Goal: Task Accomplishment & Management: Manage account settings

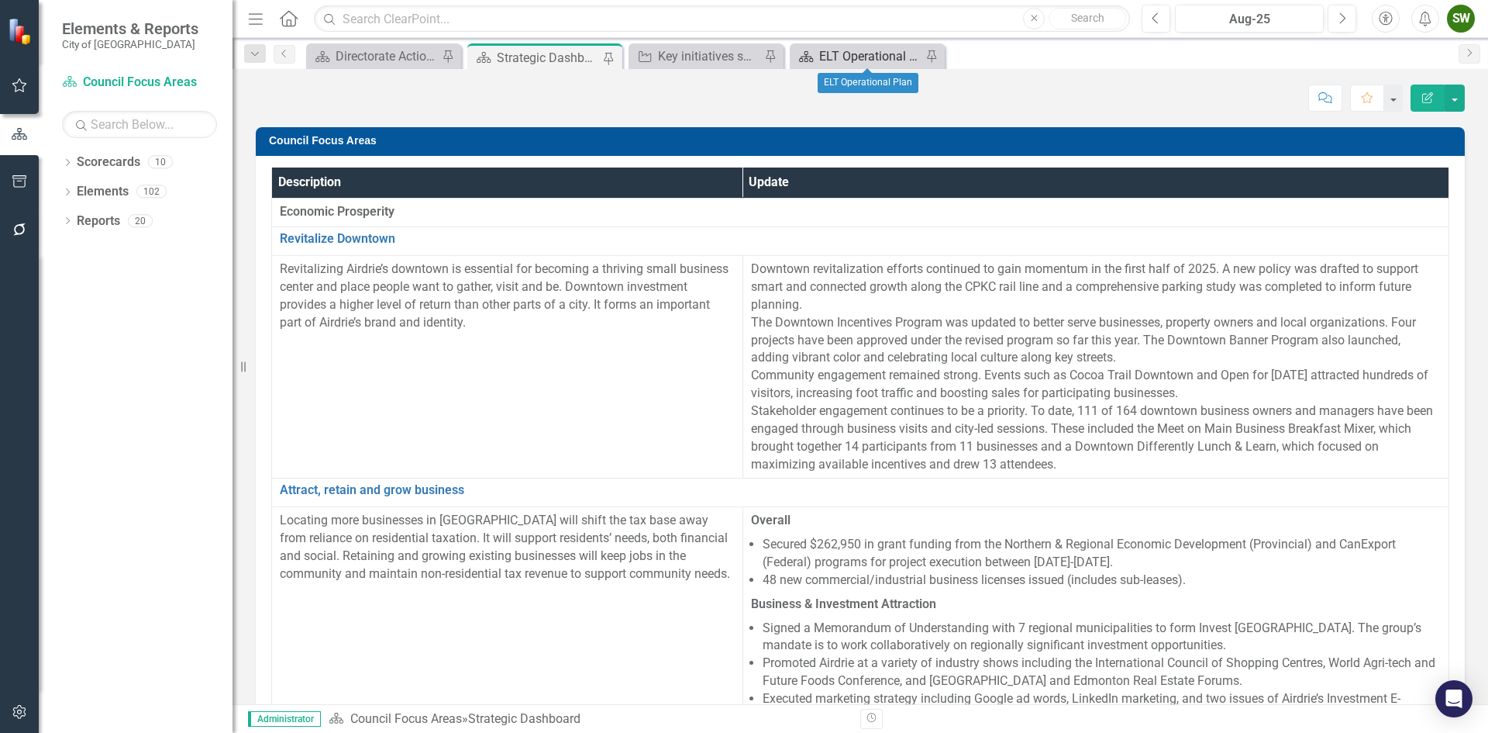
click at [874, 57] on div "ELT Operational Plan" at bounding box center [870, 56] width 102 height 19
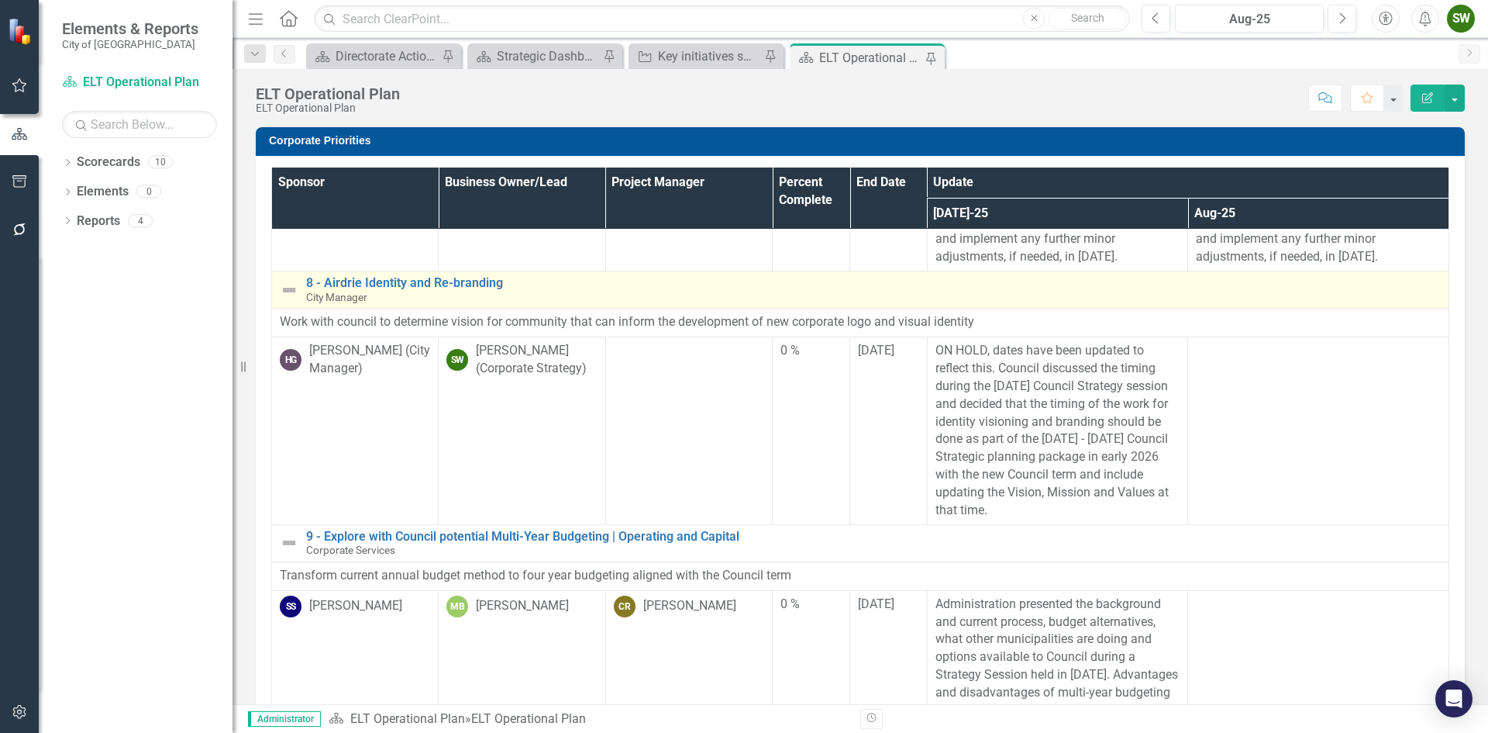
scroll to position [1163, 0]
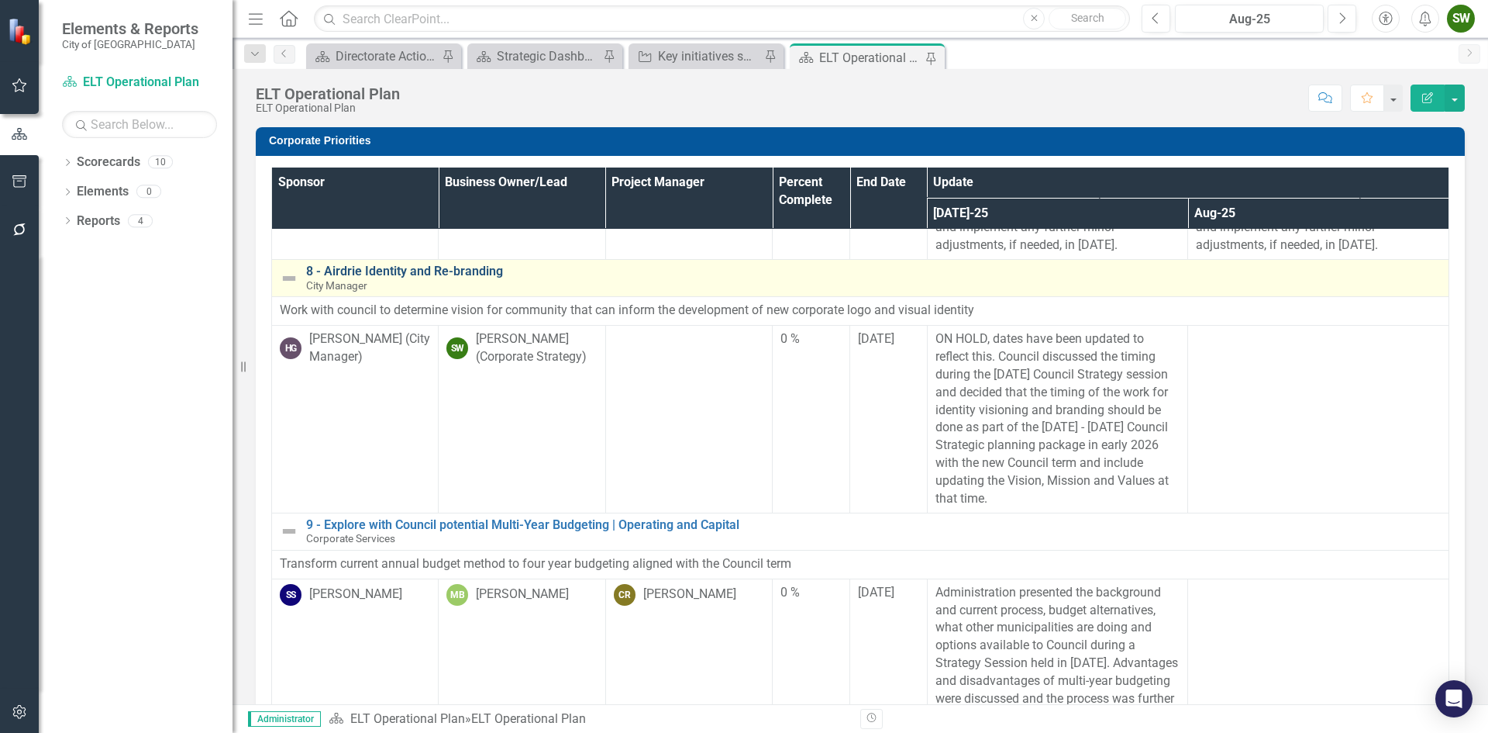
click at [384, 278] on link "8 - Airdrie Identity and Re-branding" at bounding box center [873, 271] width 1135 height 14
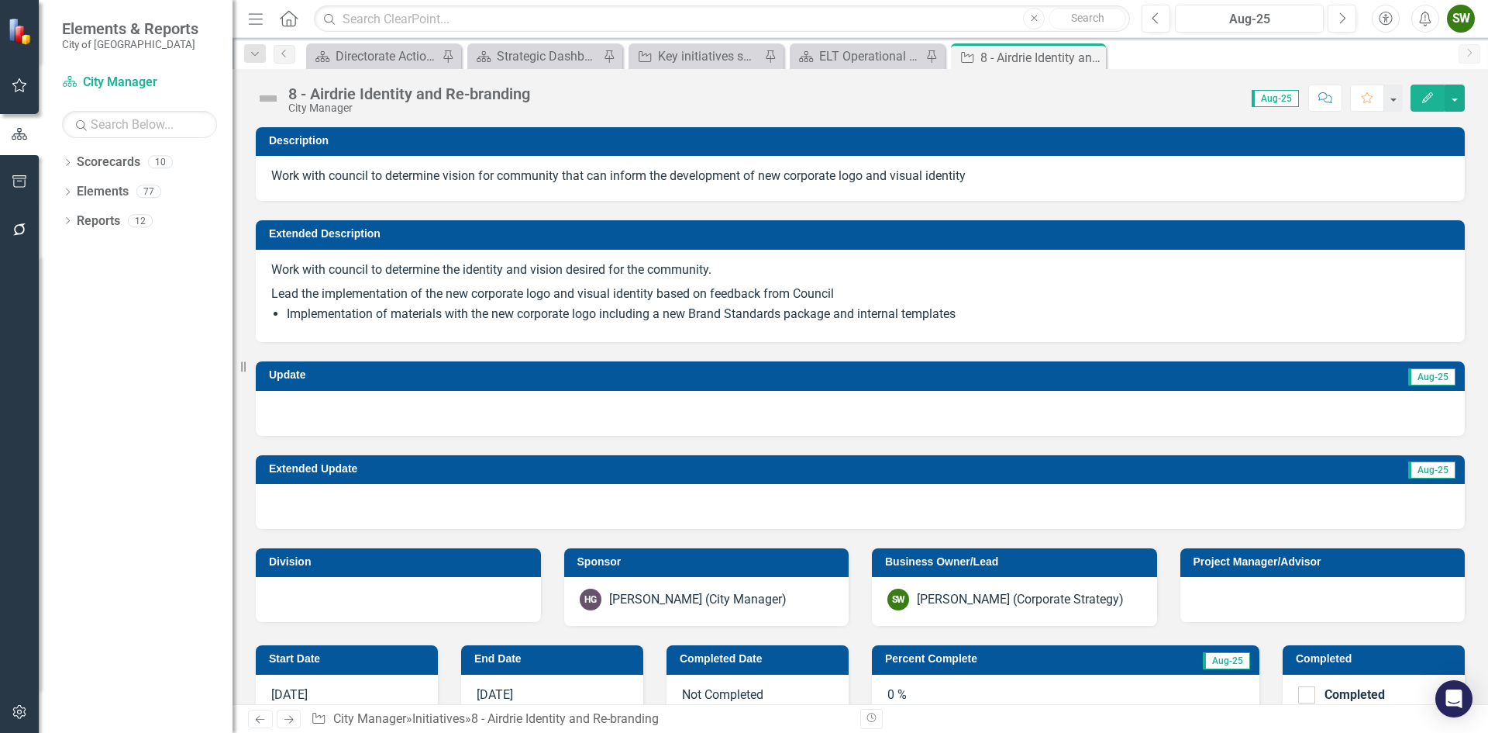
checkbox input "true"
click at [971, 415] on div at bounding box center [860, 413] width 1209 height 45
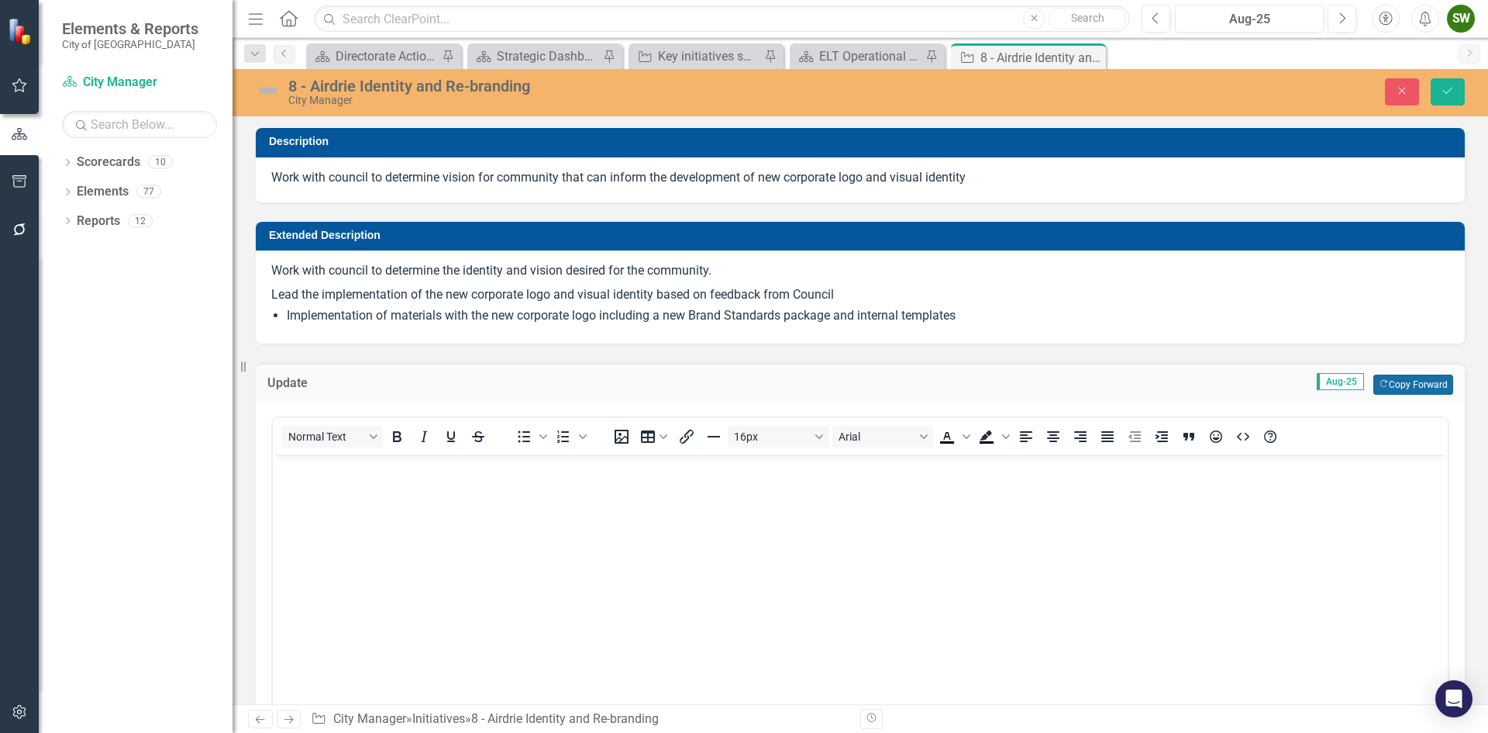
click at [1388, 386] on button "Copy Forward Copy Forward" at bounding box center [1414, 384] width 80 height 20
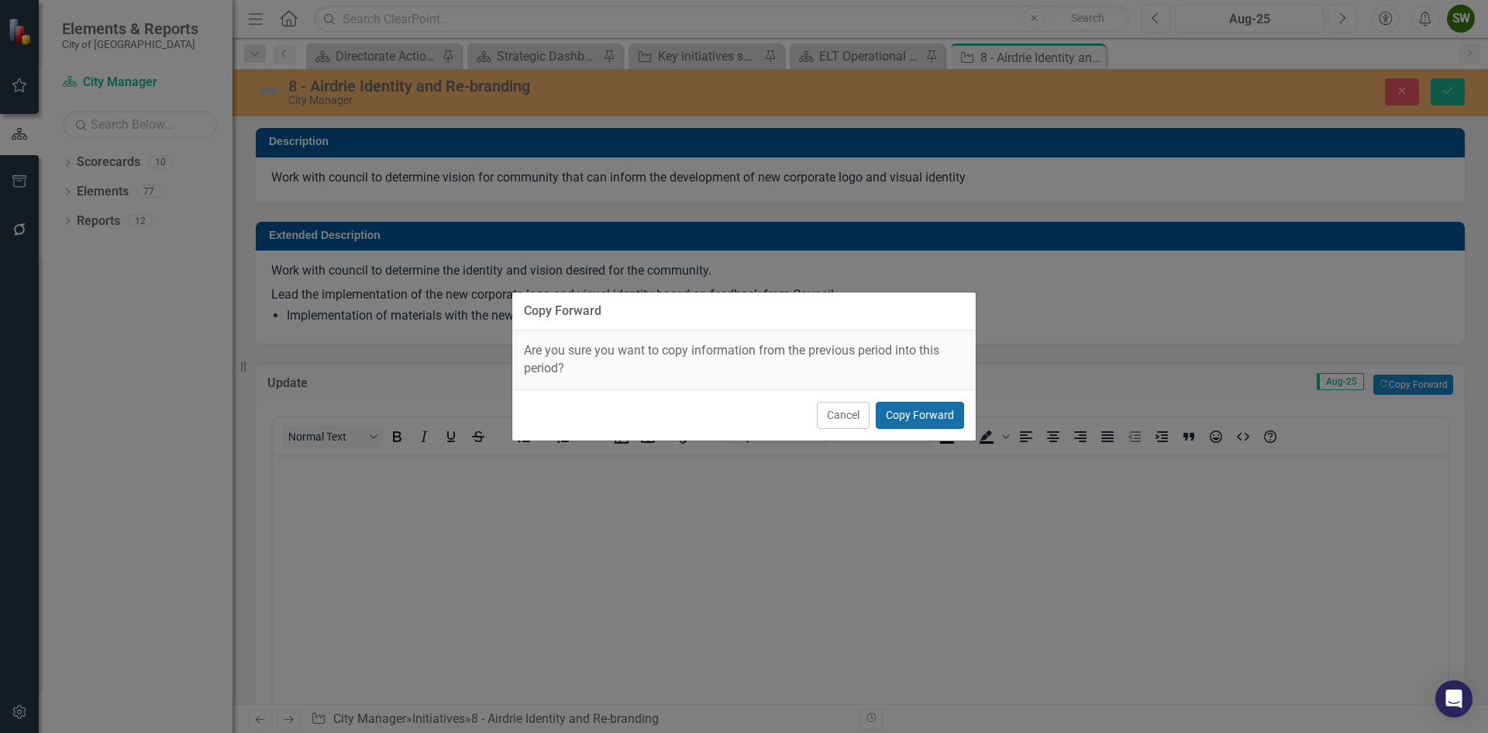
click at [897, 416] on button "Copy Forward" at bounding box center [920, 415] width 88 height 27
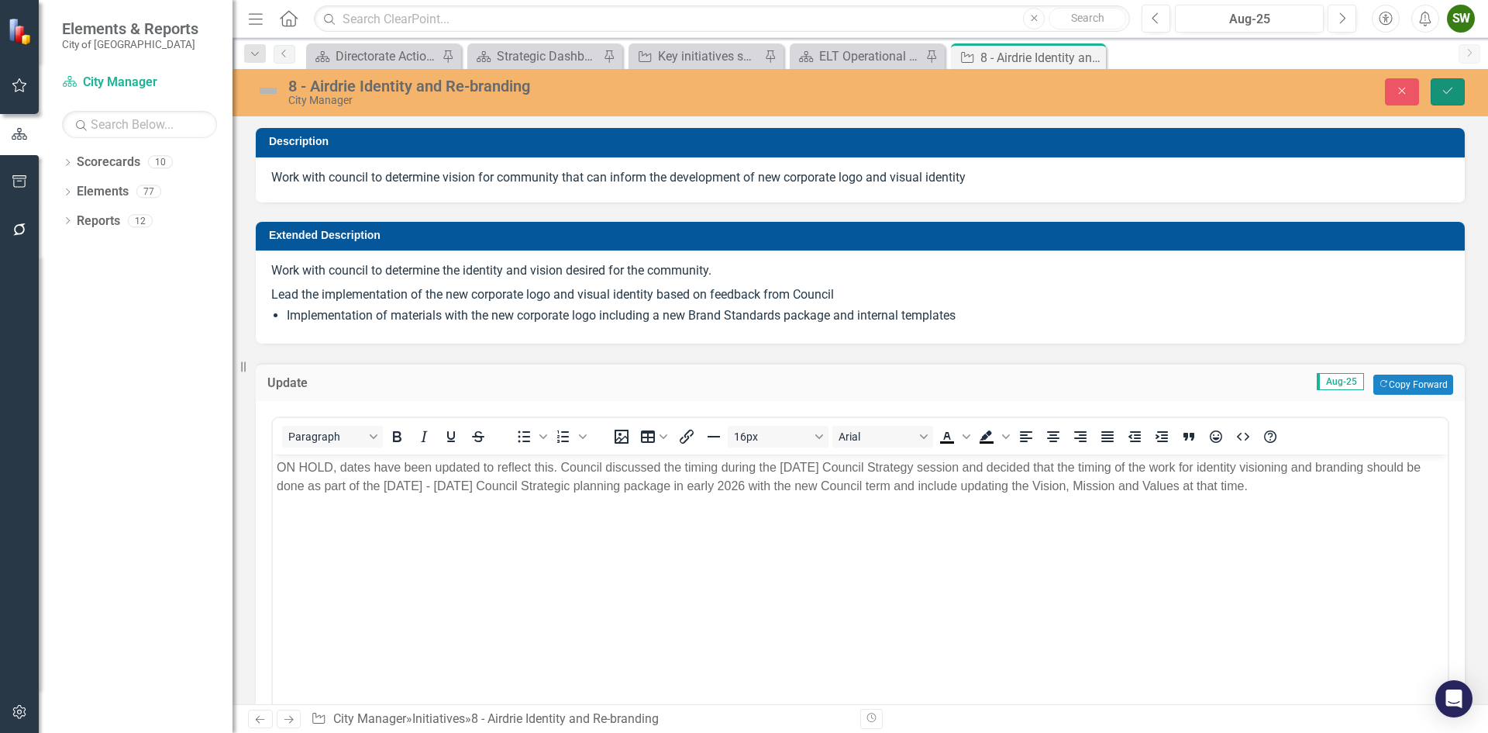
click at [1455, 88] on button "Save" at bounding box center [1448, 91] width 34 height 27
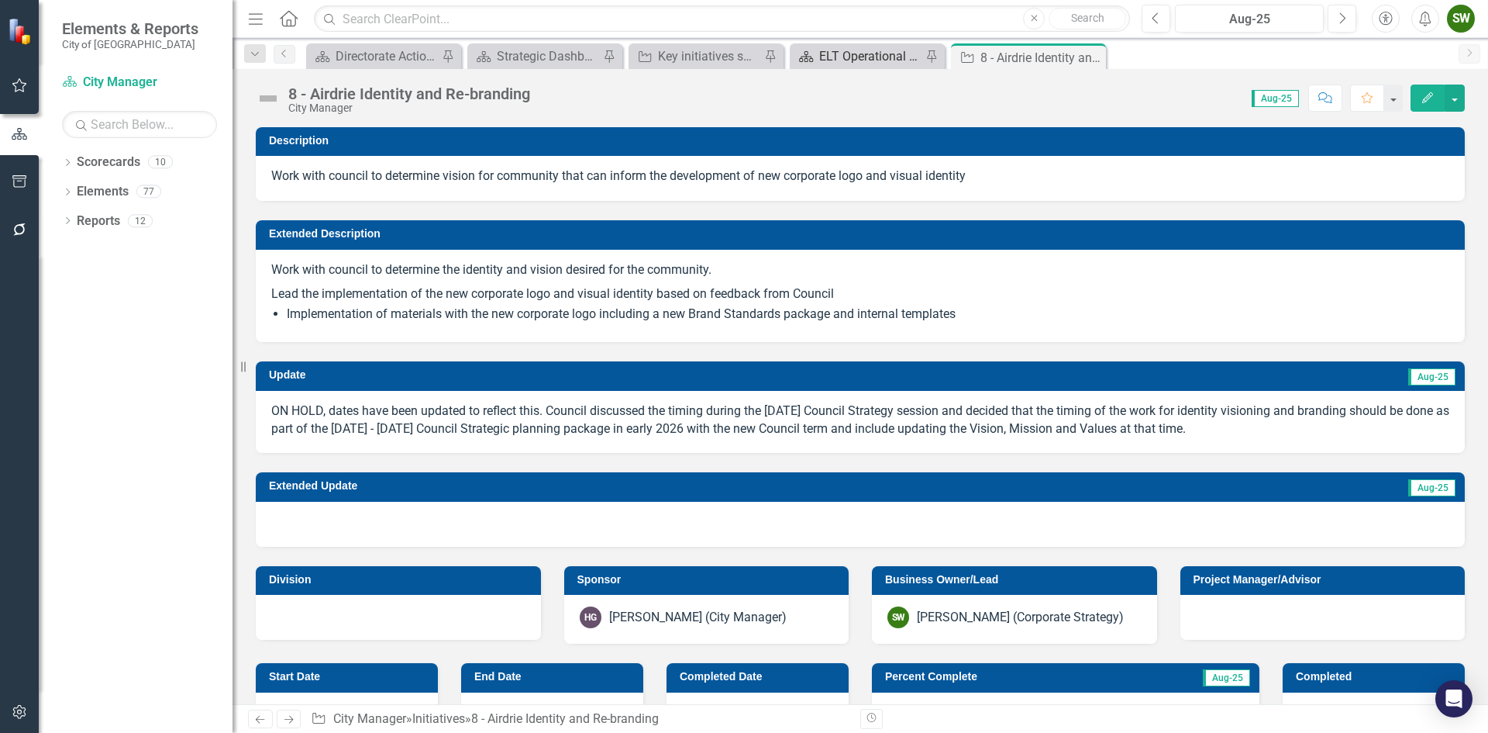
click at [867, 55] on div "ELT Operational Plan" at bounding box center [870, 56] width 102 height 19
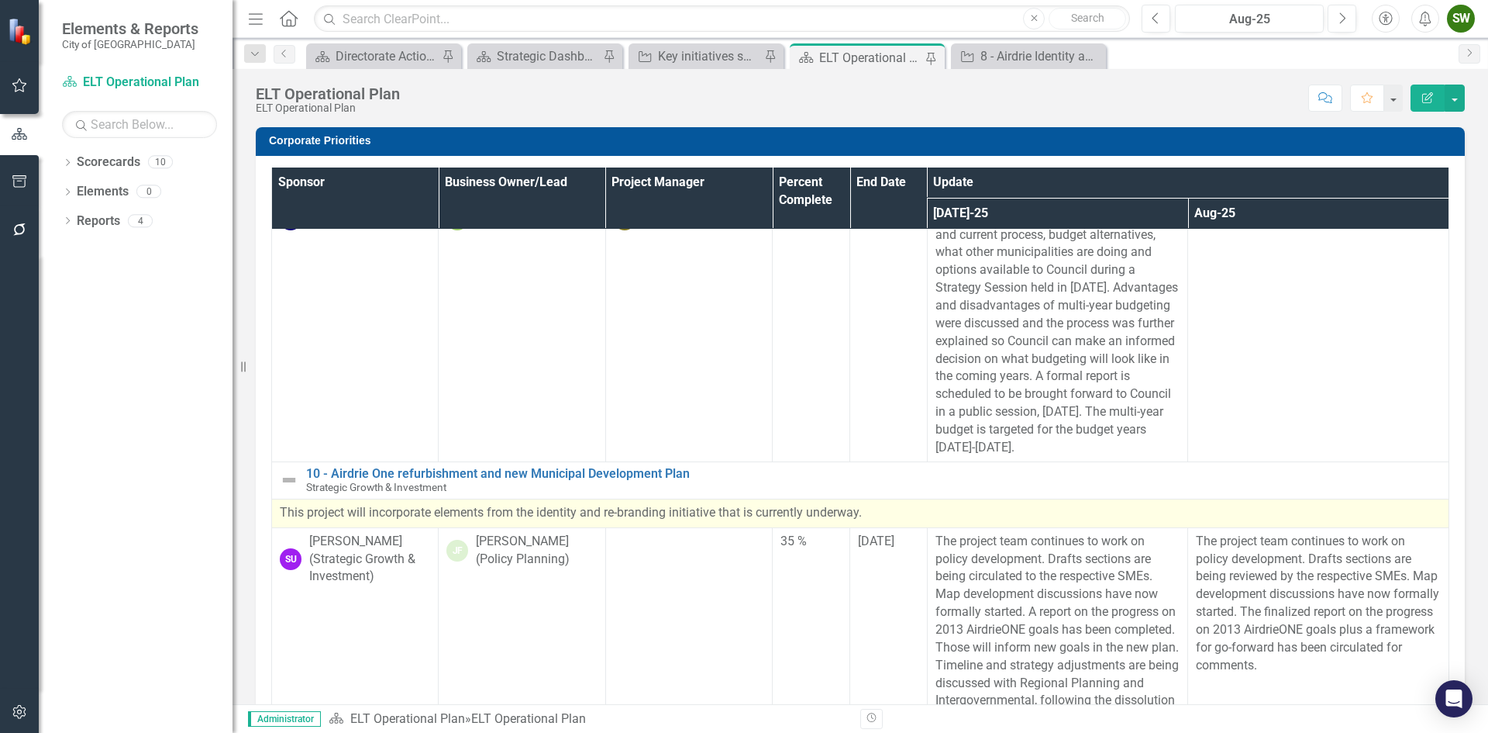
scroll to position [1395, 0]
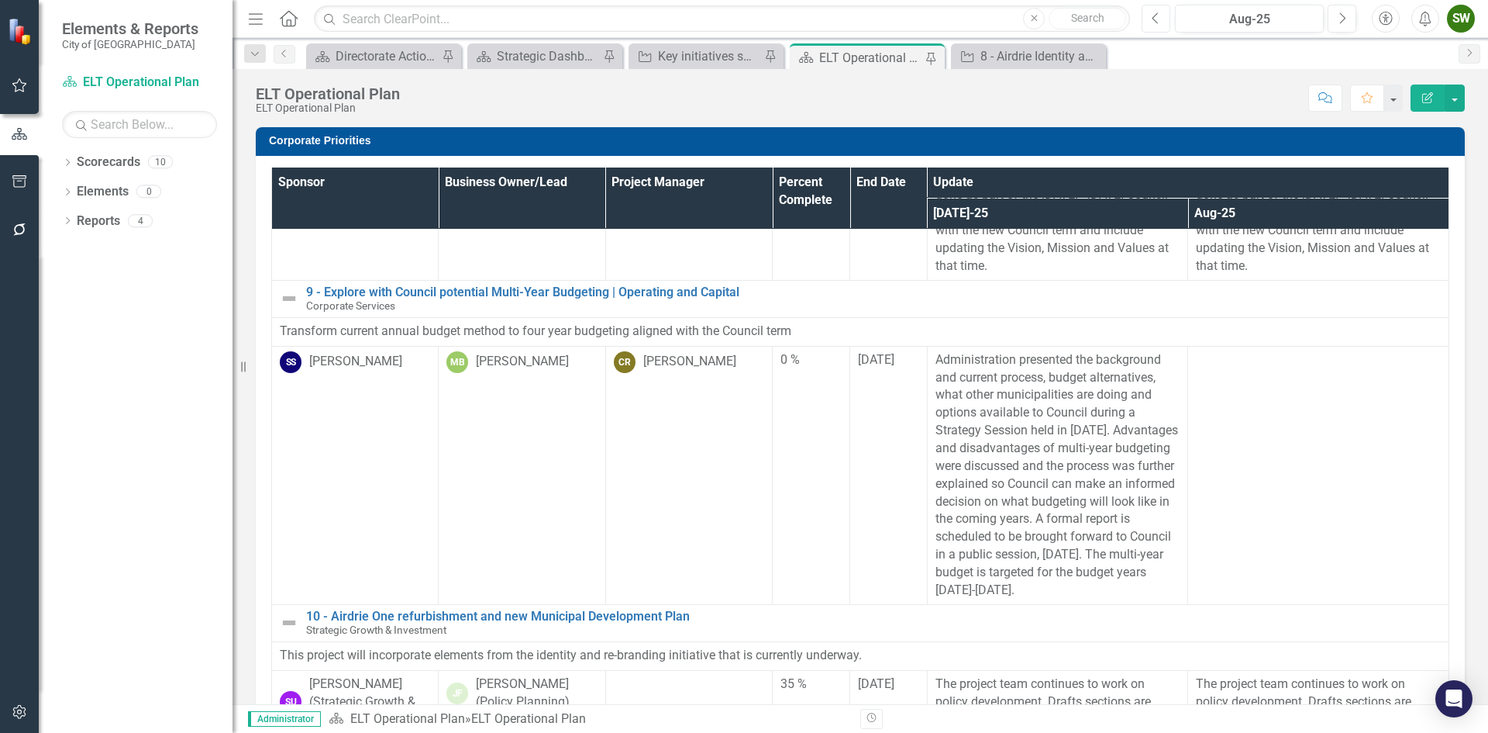
click at [1155, 18] on icon "Previous" at bounding box center [1156, 19] width 9 height 14
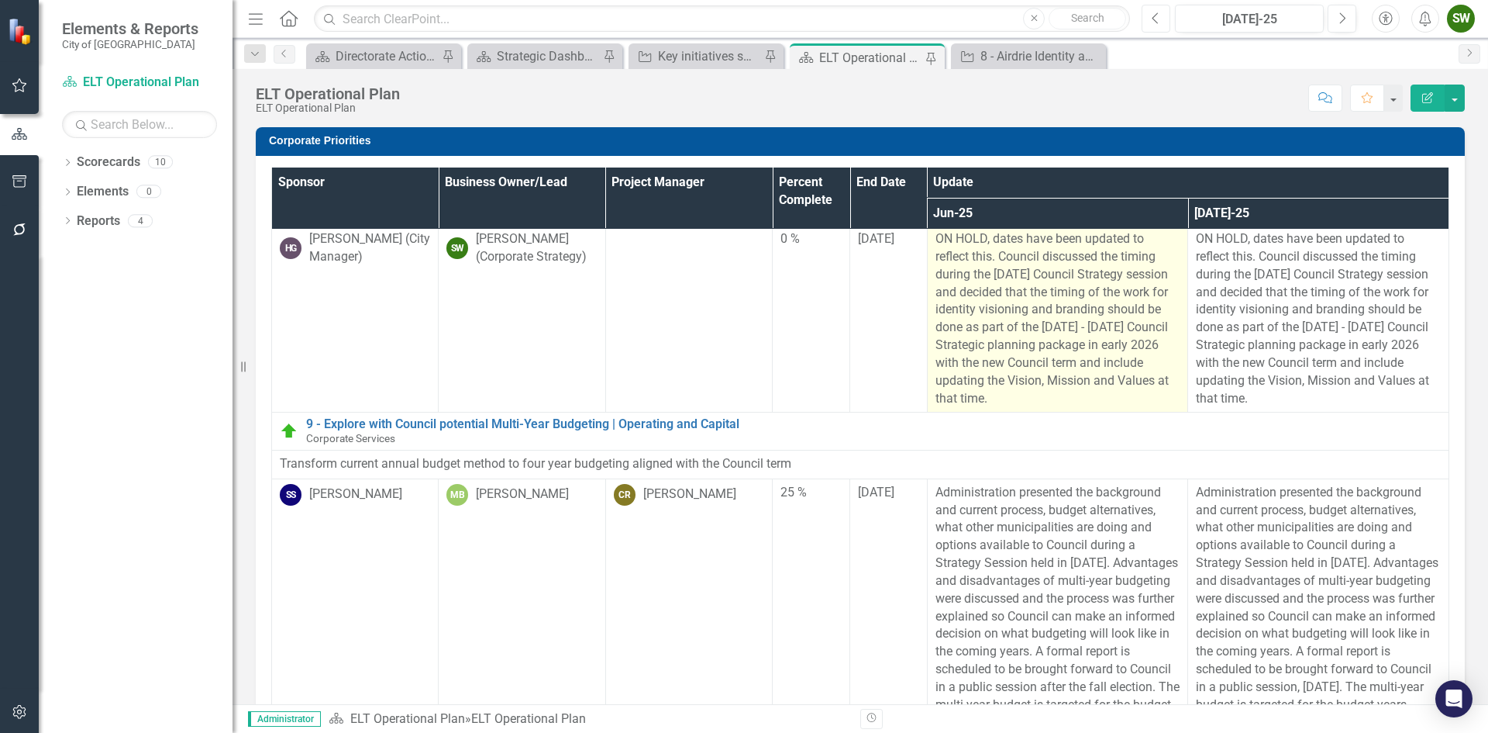
scroll to position [1318, 0]
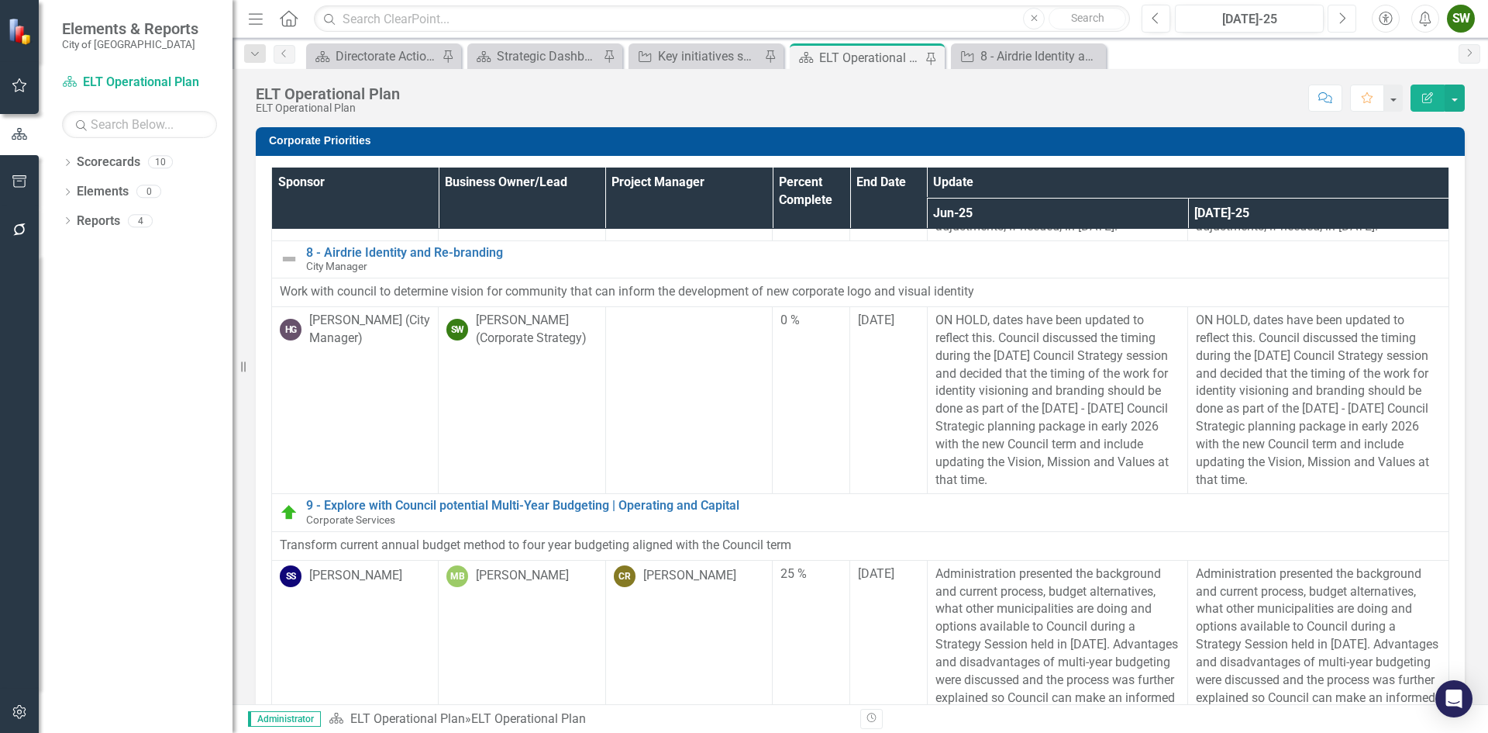
click at [1347, 14] on button "Next" at bounding box center [1342, 19] width 29 height 28
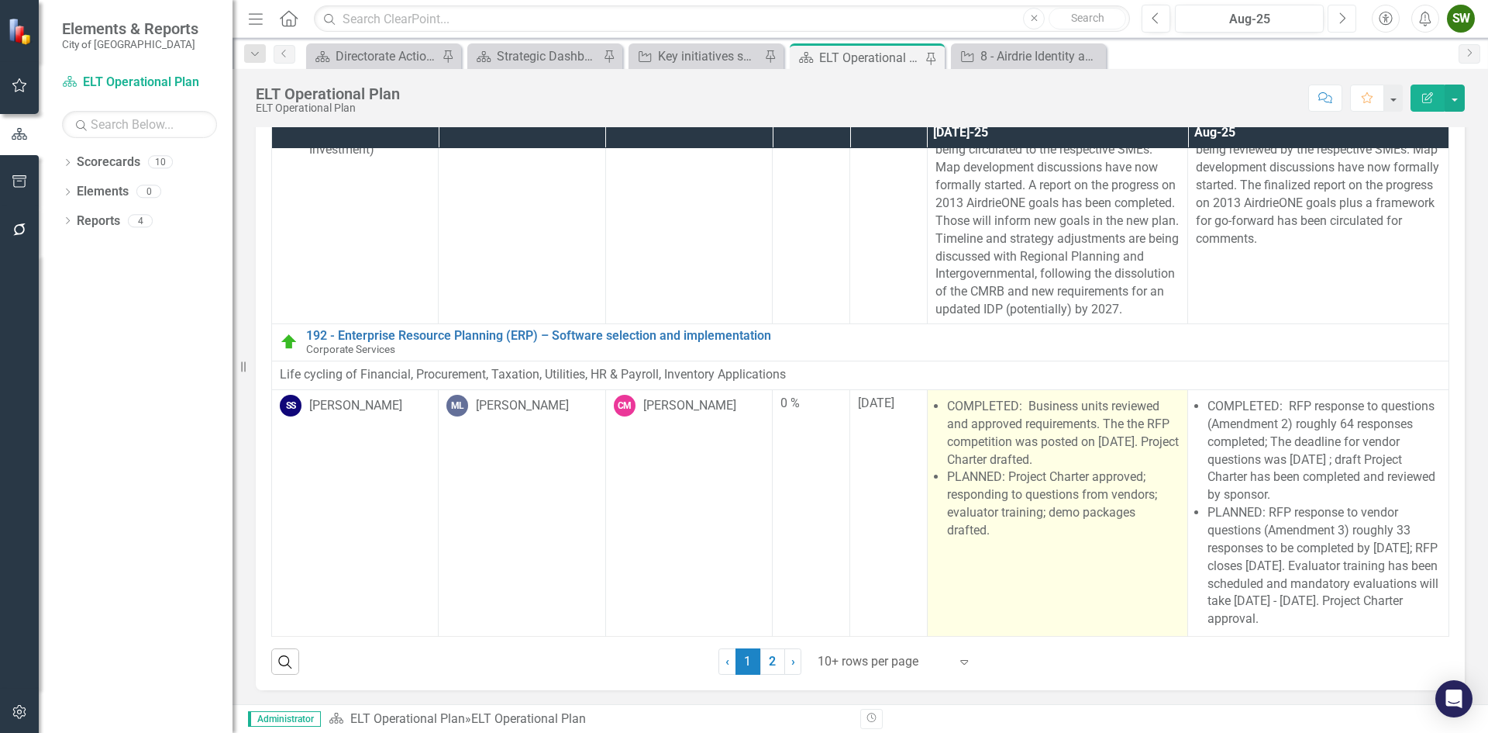
scroll to position [82, 0]
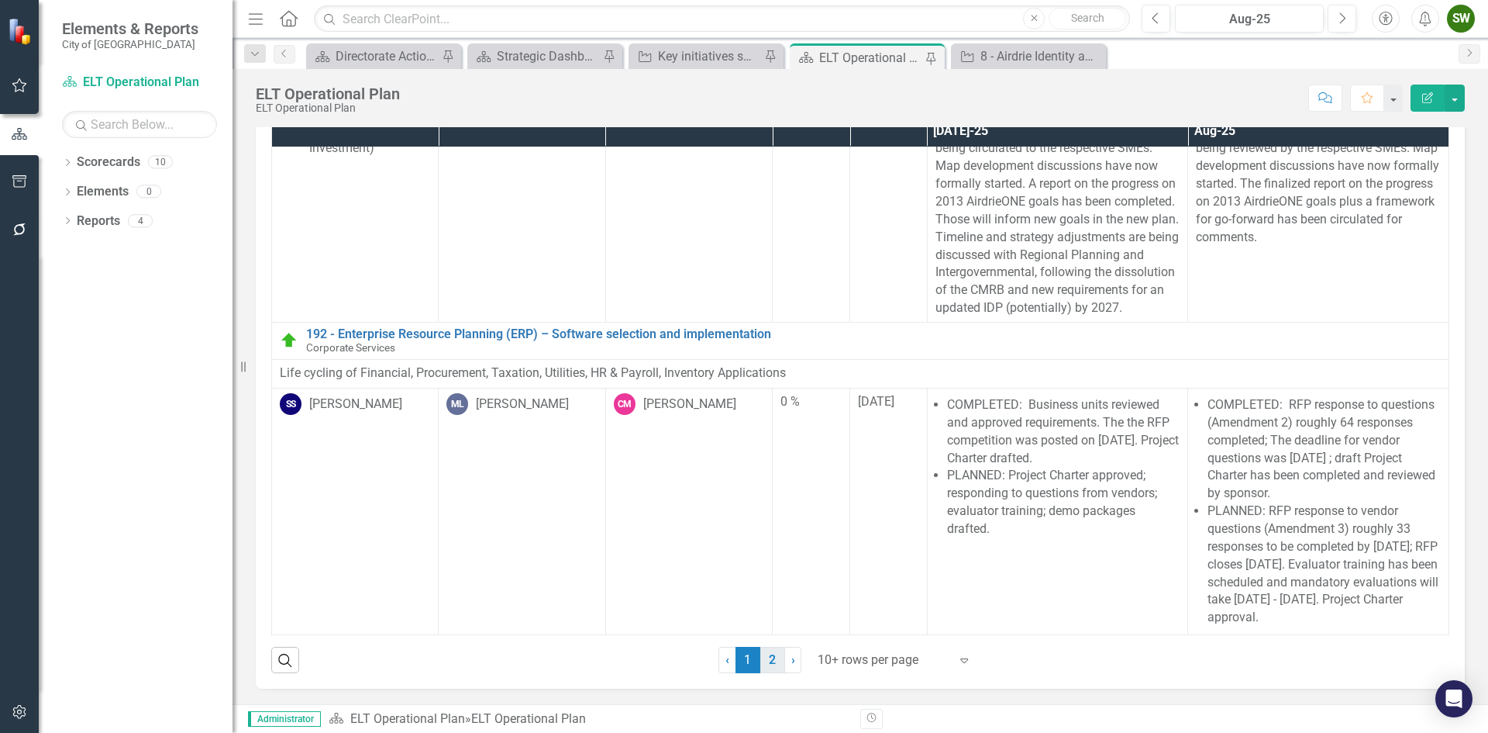
click at [770, 658] on link "2" at bounding box center [772, 659] width 25 height 26
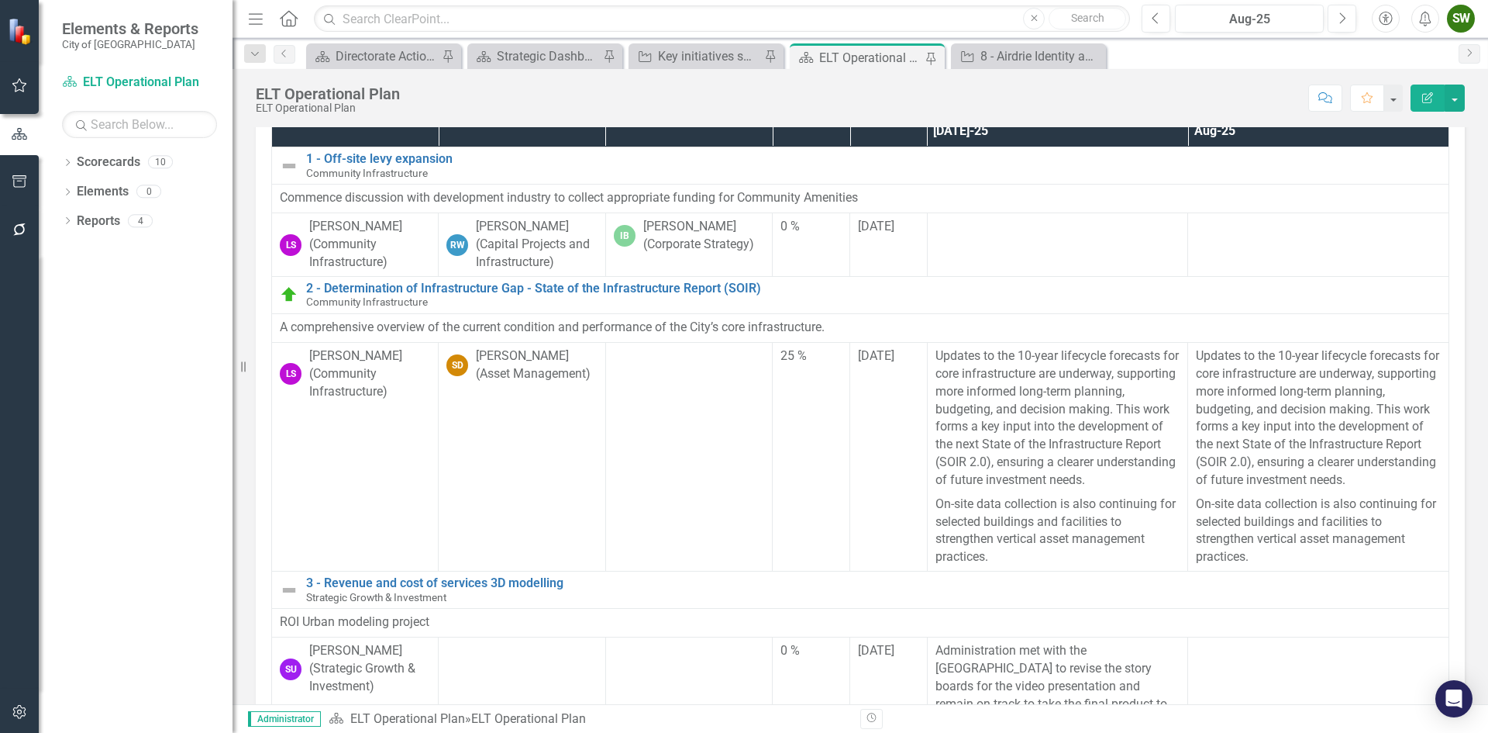
scroll to position [0, 0]
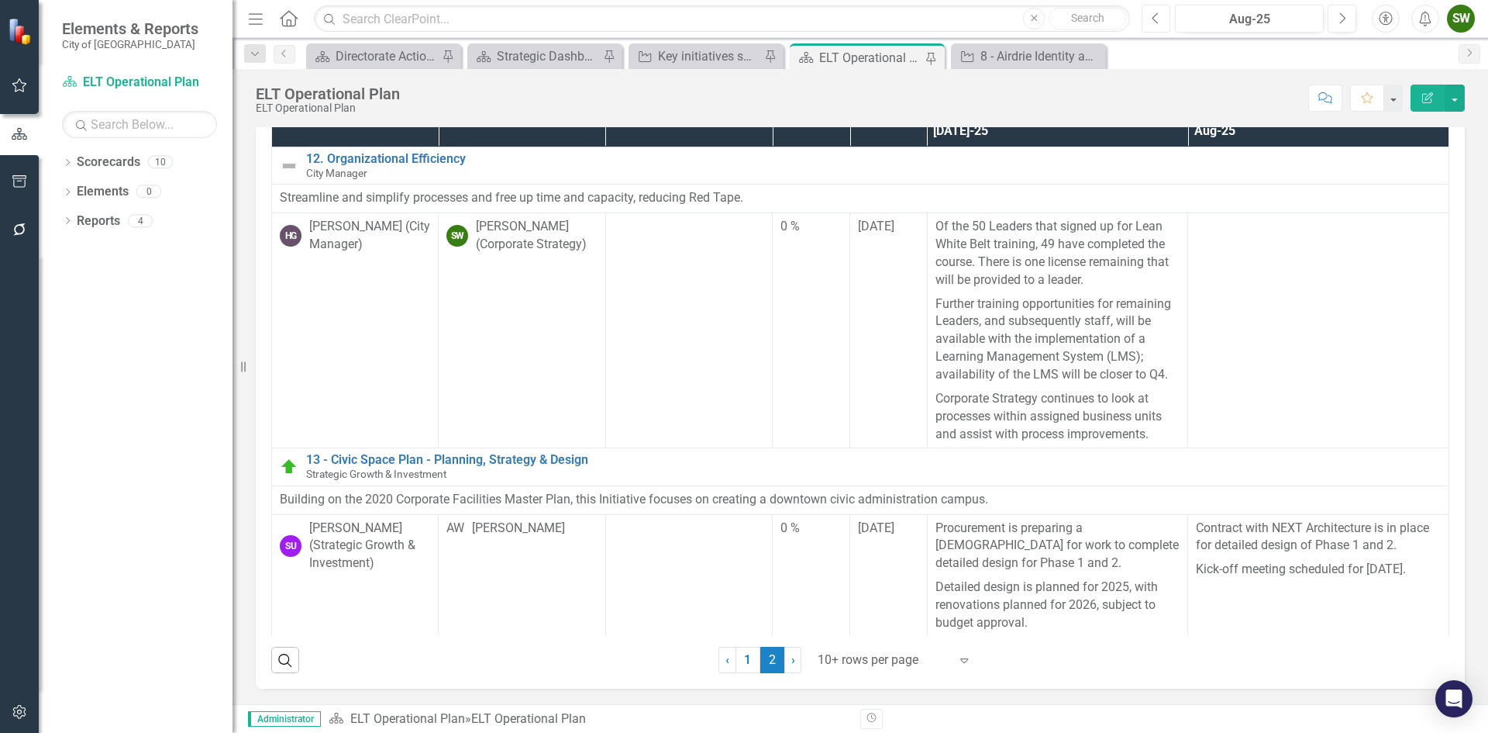
click at [1157, 17] on icon "Previous" at bounding box center [1156, 19] width 9 height 14
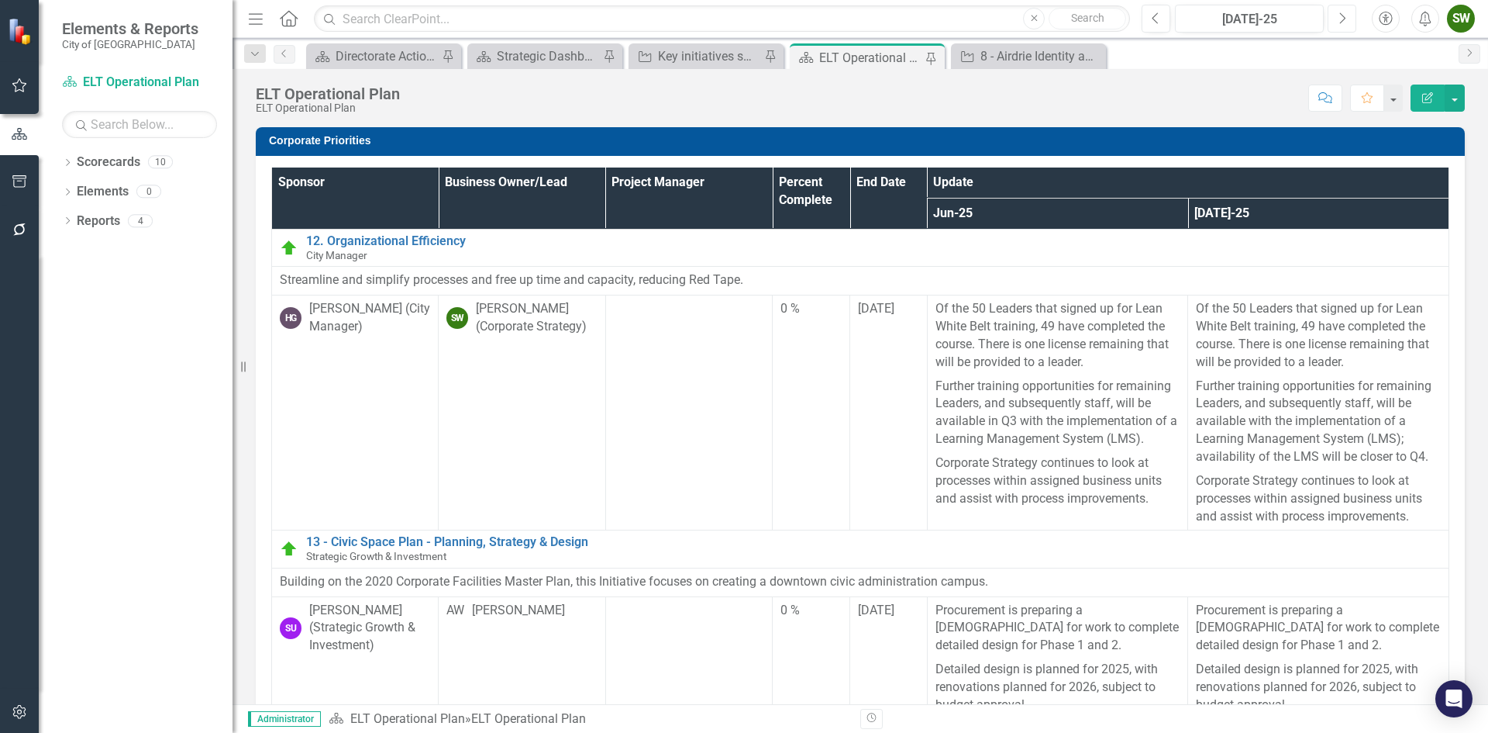
click at [1343, 17] on icon "Next" at bounding box center [1342, 19] width 9 height 14
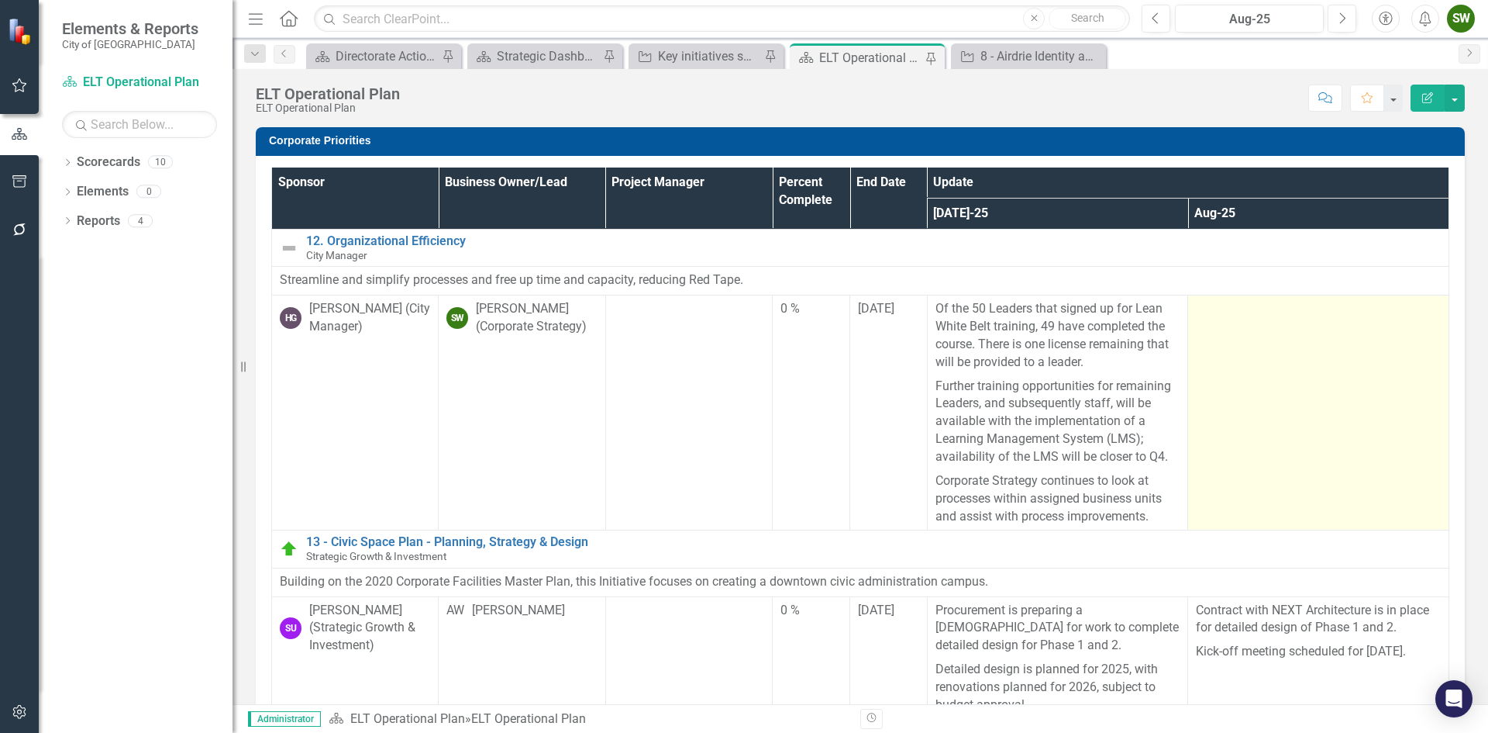
click at [1300, 398] on td at bounding box center [1318, 412] width 261 height 235
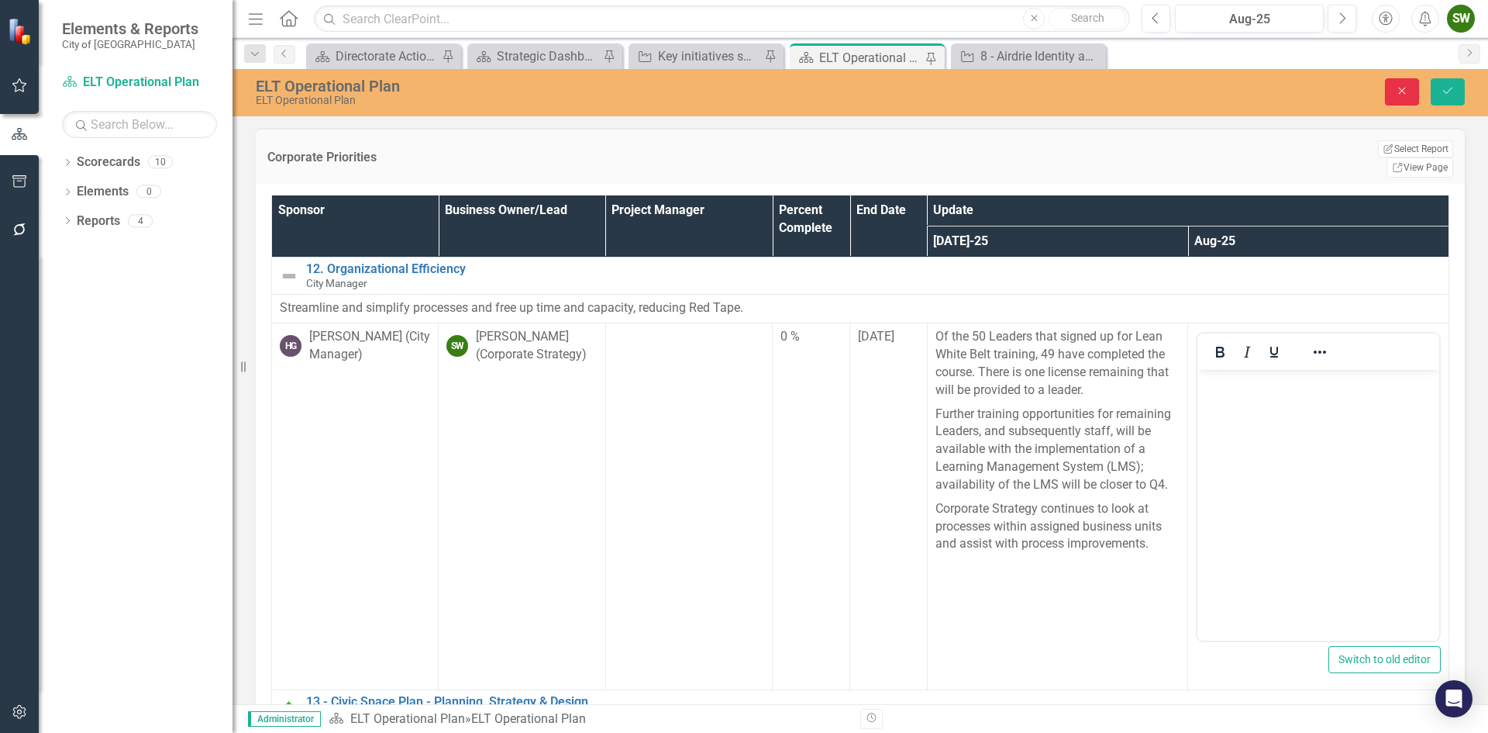
click at [1405, 91] on icon "Close" at bounding box center [1402, 90] width 14 height 11
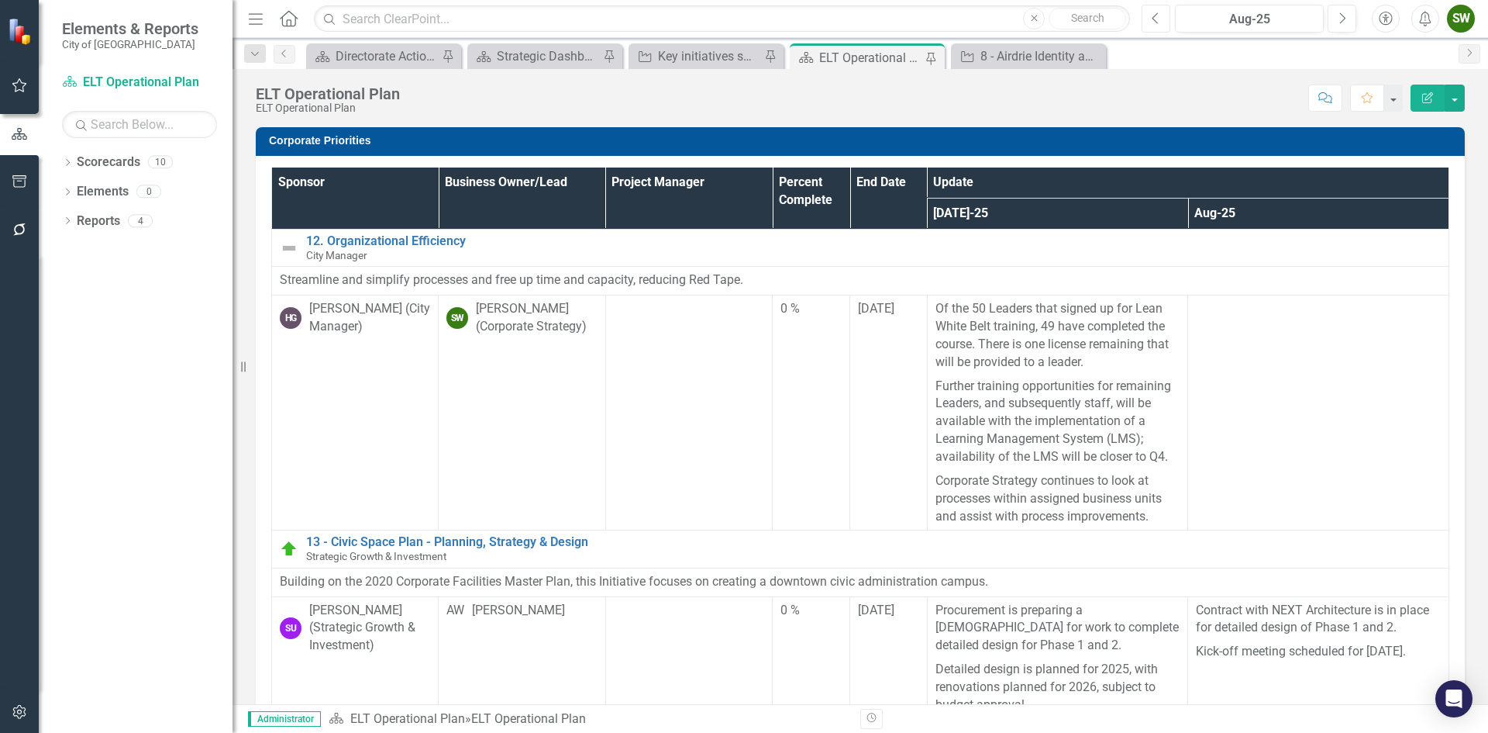
click at [1154, 19] on icon "Previous" at bounding box center [1156, 19] width 9 height 14
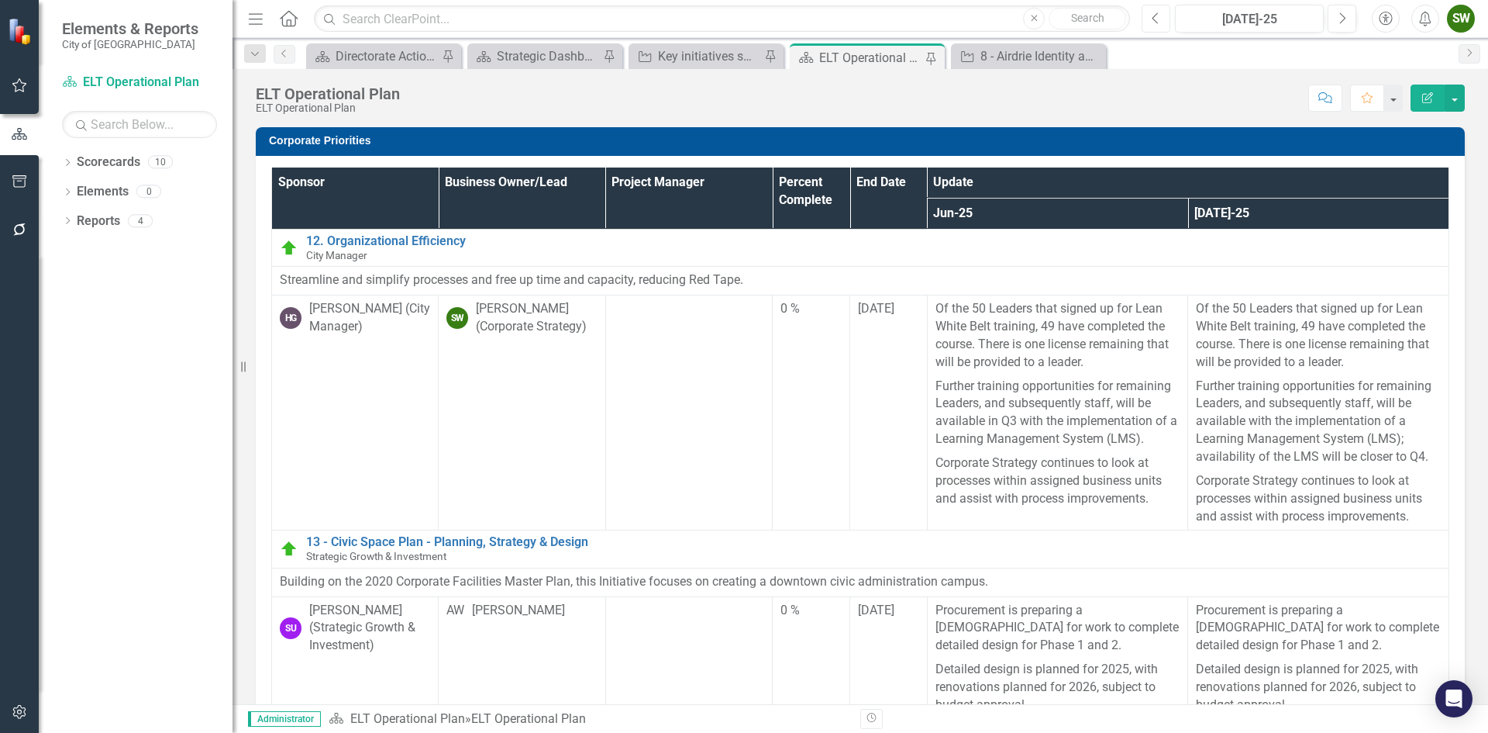
click at [1153, 16] on icon "Previous" at bounding box center [1156, 19] width 9 height 14
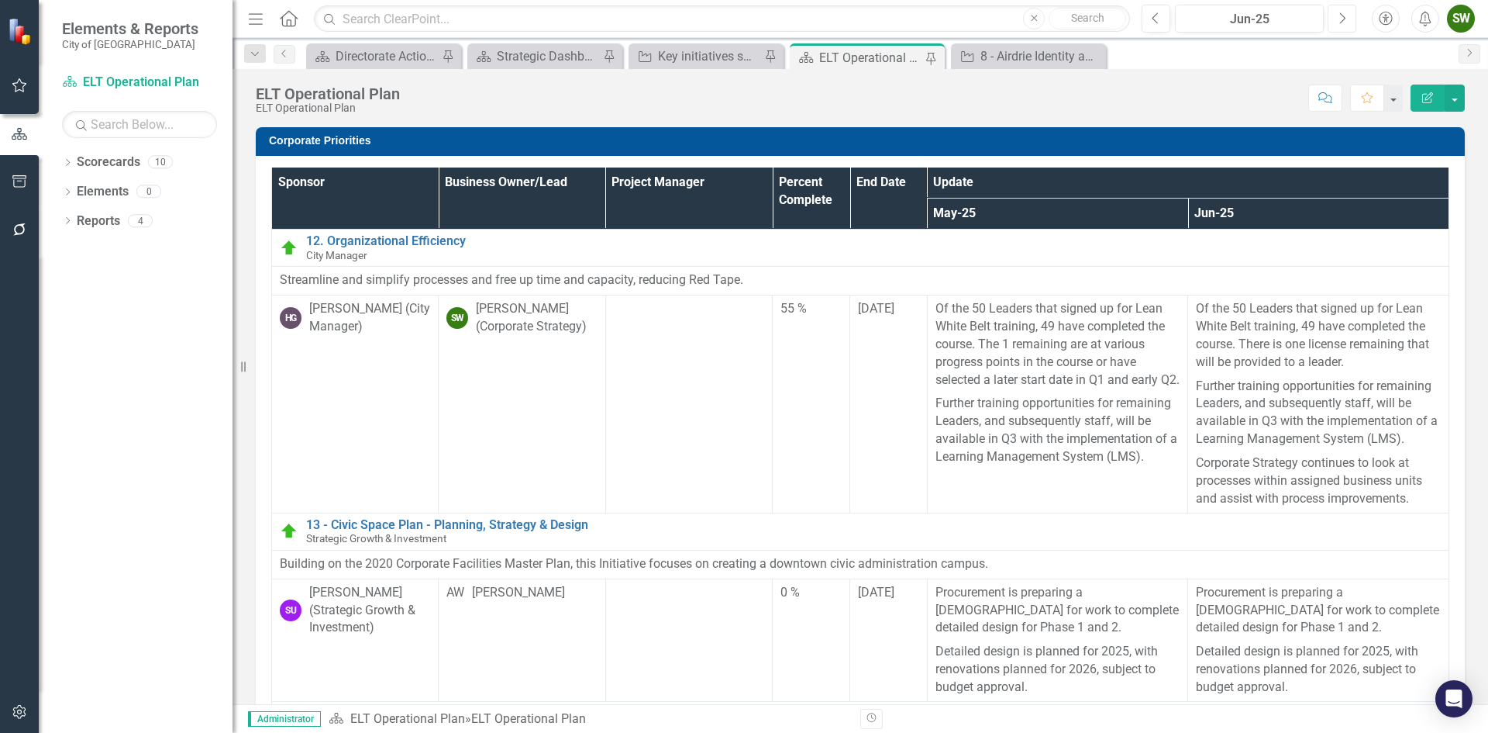
click at [1339, 16] on icon "Next" at bounding box center [1342, 19] width 9 height 14
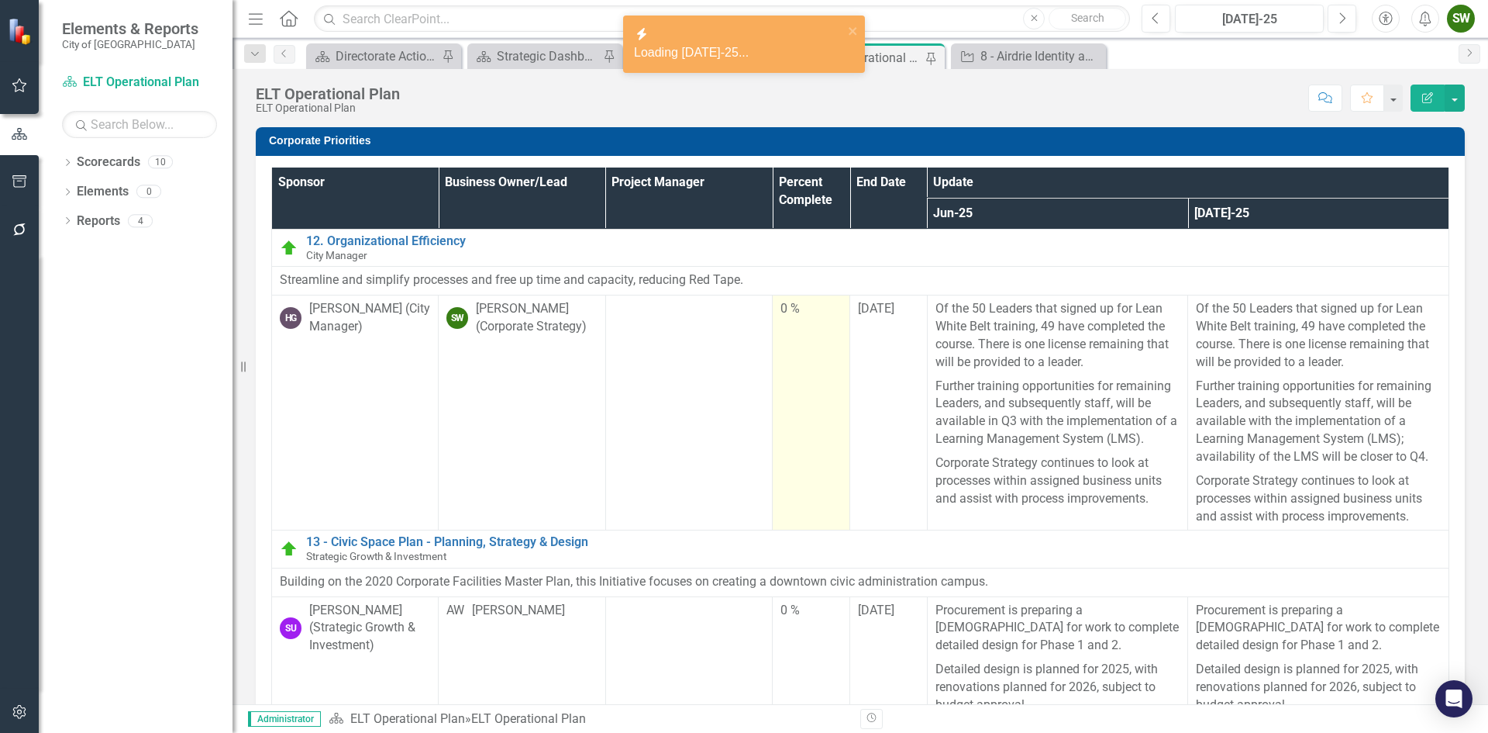
click at [795, 313] on div "0 %" at bounding box center [811, 309] width 61 height 18
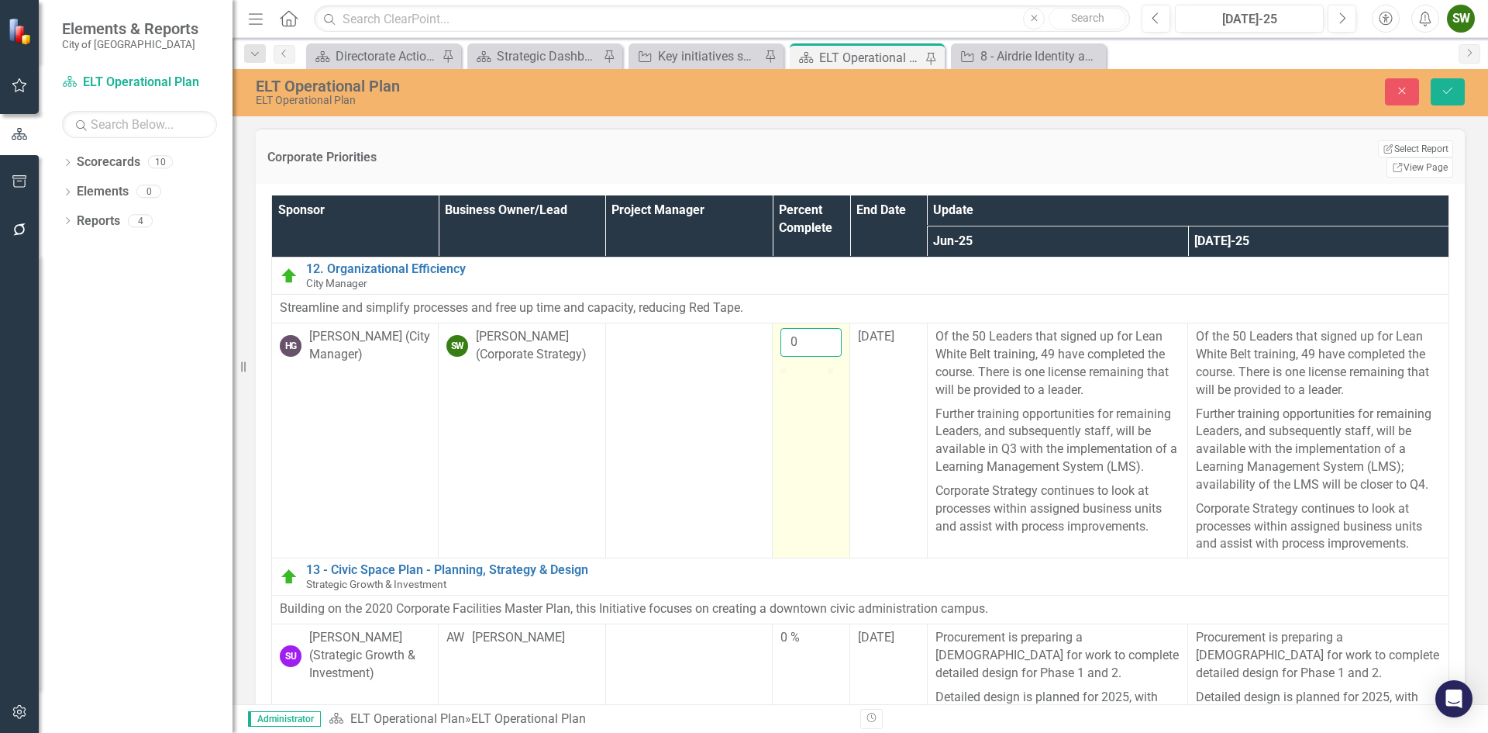
click at [801, 328] on input "0" at bounding box center [811, 342] width 61 height 29
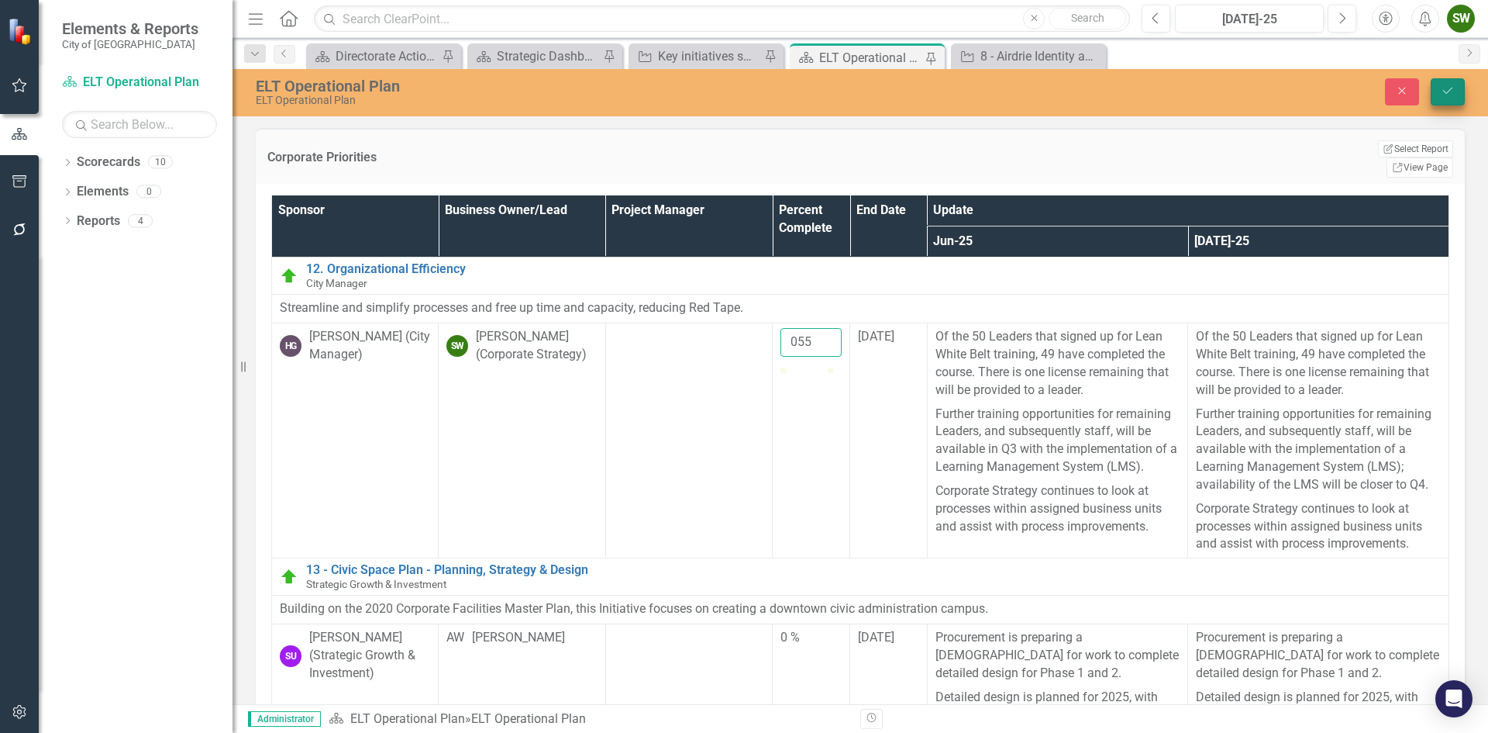
type input "055"
click at [1445, 91] on icon "Save" at bounding box center [1448, 90] width 14 height 11
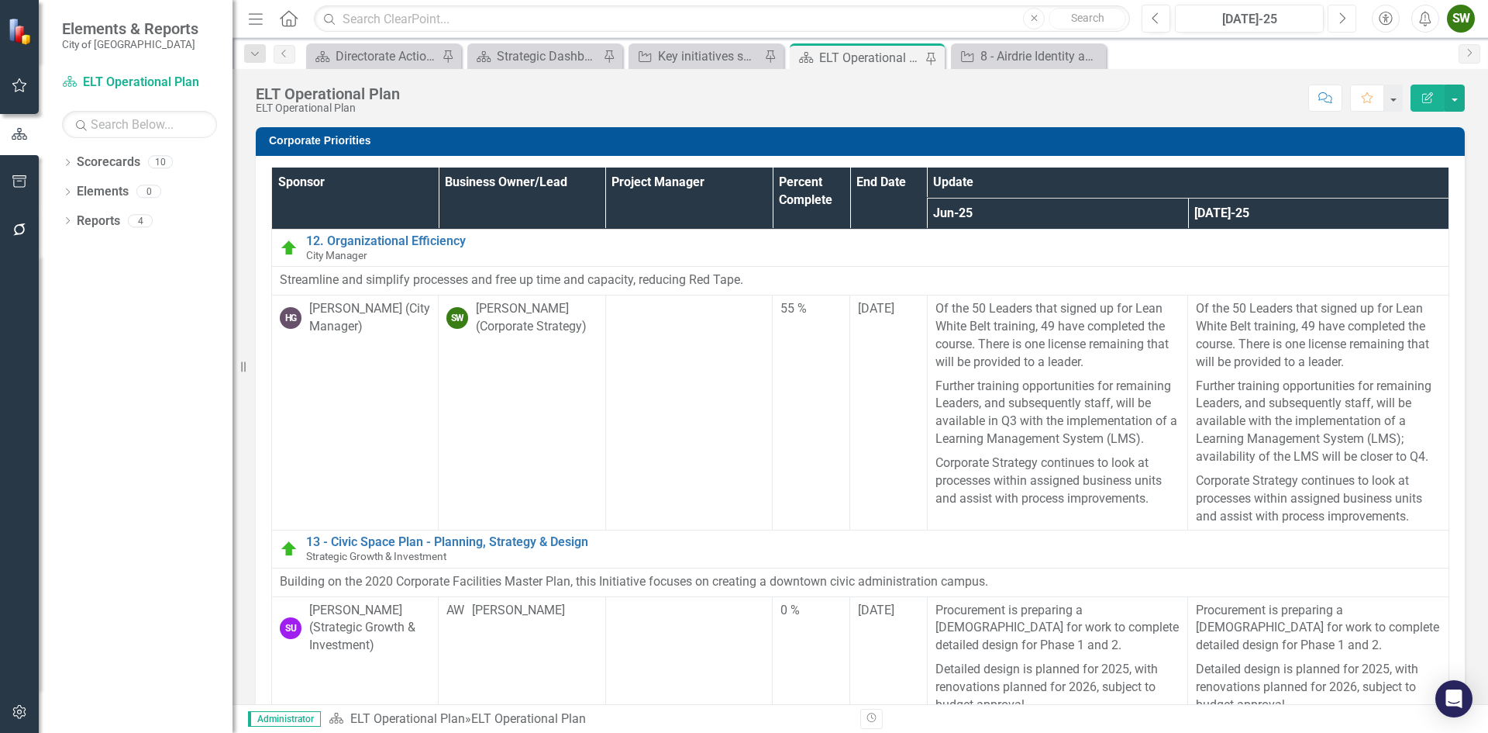
click at [1341, 17] on icon "Next" at bounding box center [1342, 19] width 9 height 14
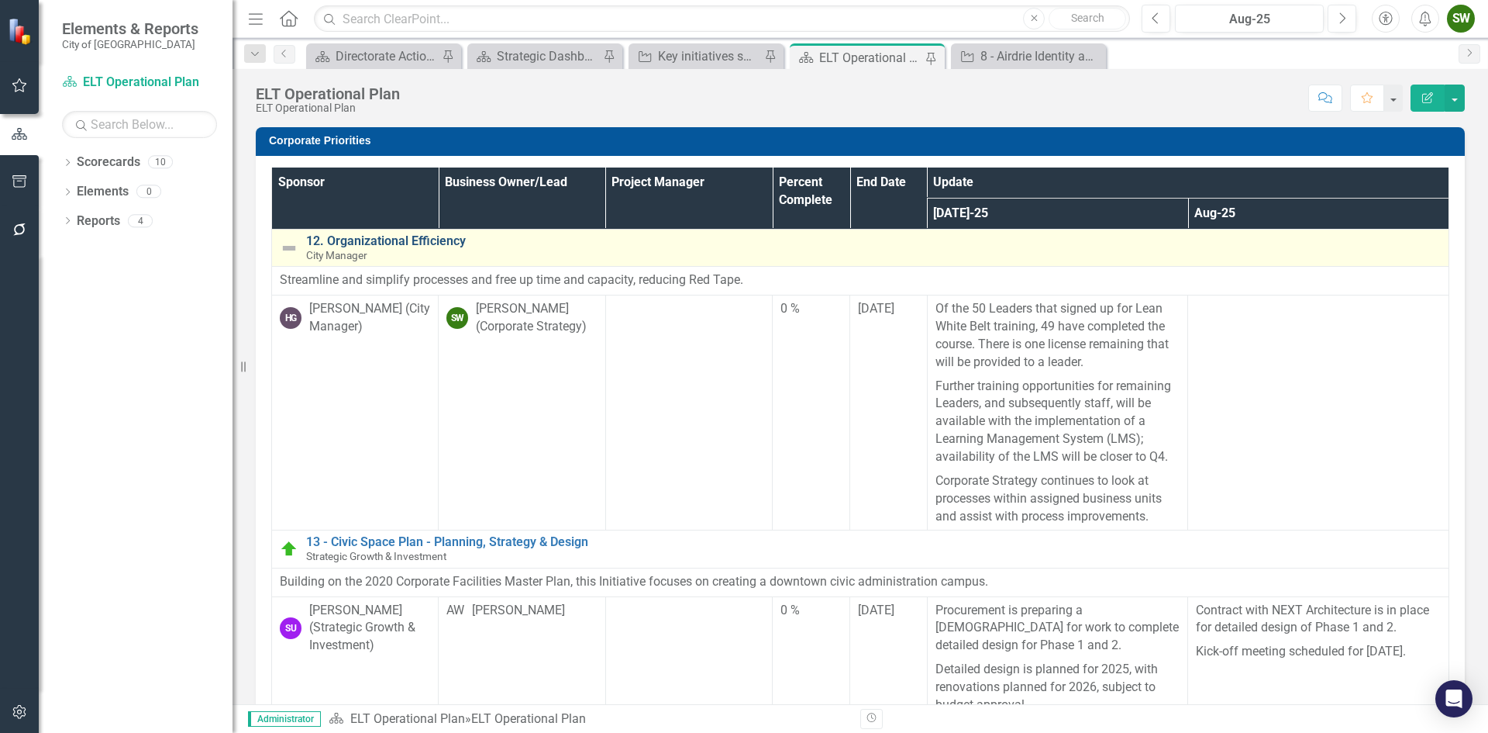
click at [415, 239] on link "12. Organizational Efficiency" at bounding box center [873, 241] width 1135 height 14
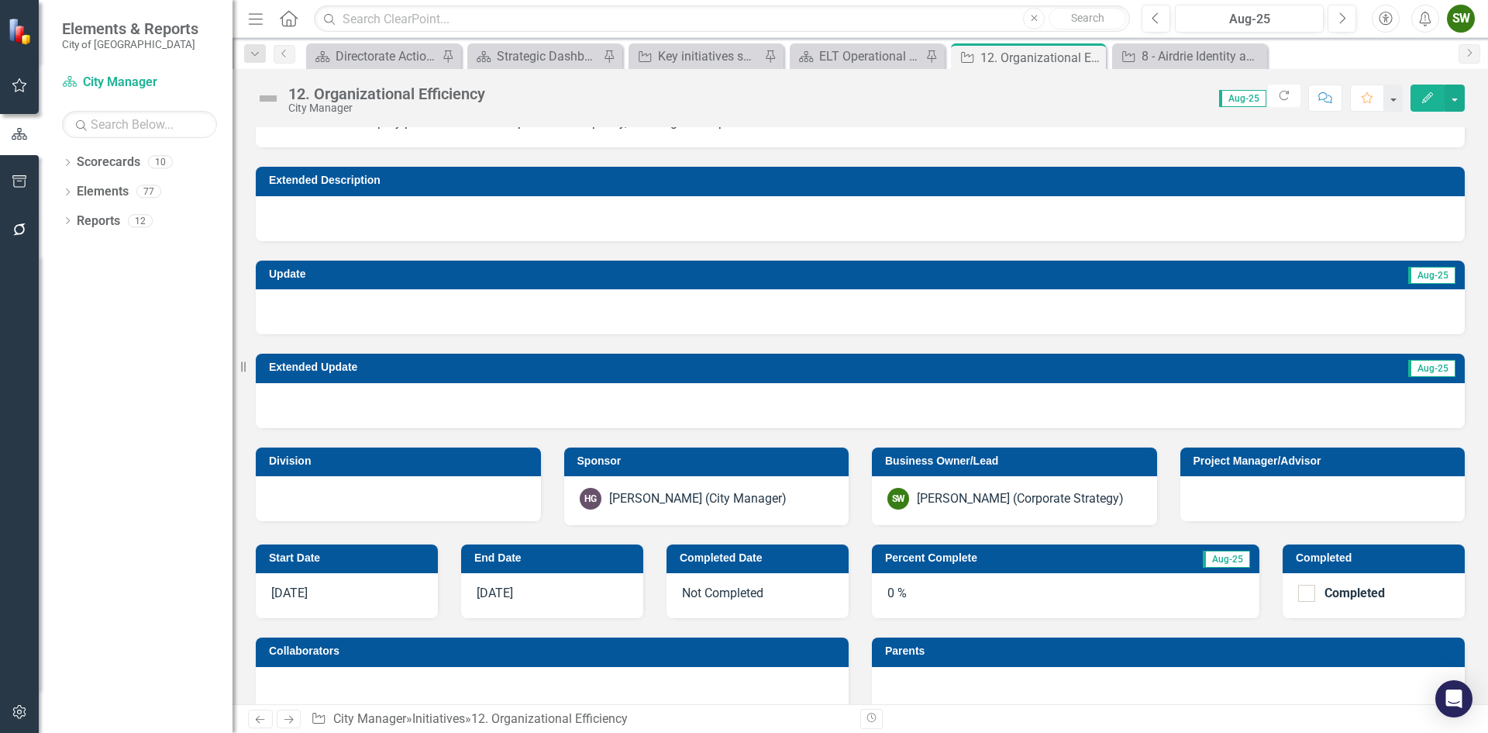
scroll to position [78, 0]
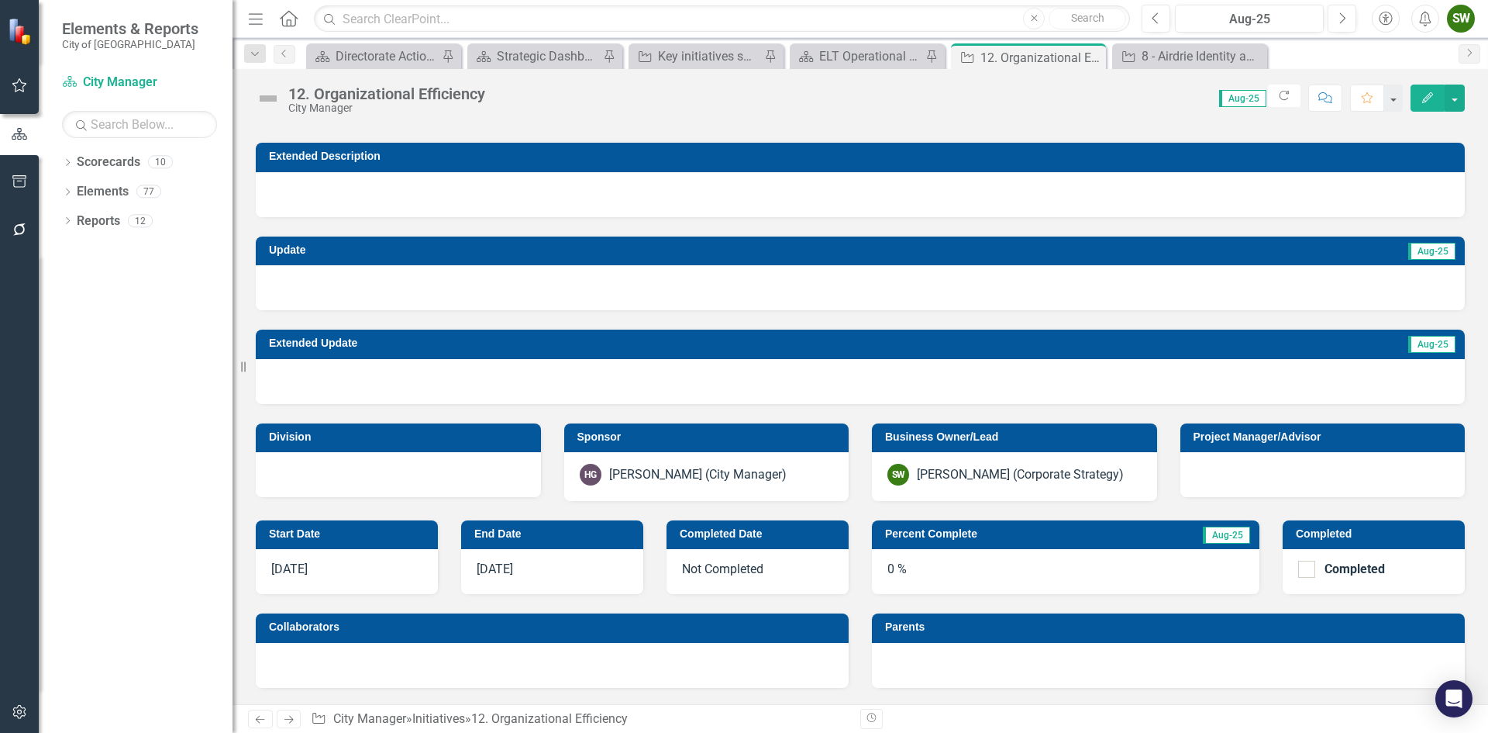
click at [899, 561] on div "0 %" at bounding box center [1066, 571] width 388 height 45
click at [884, 567] on div "0 %" at bounding box center [1066, 571] width 388 height 45
click at [893, 571] on div "0 %" at bounding box center [1066, 571] width 388 height 45
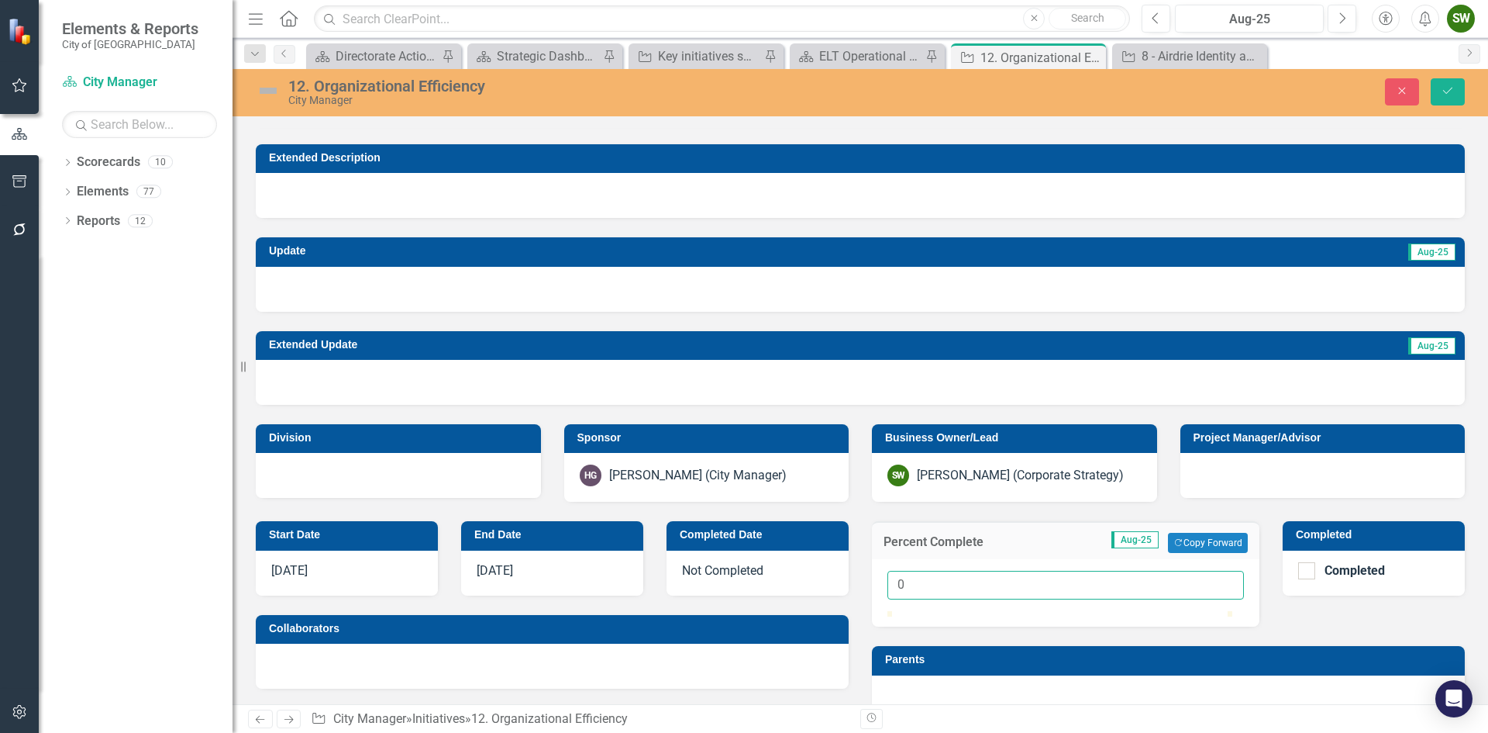
click at [898, 582] on input "0" at bounding box center [1066, 585] width 357 height 29
click at [889, 582] on input "0" at bounding box center [1066, 585] width 357 height 29
type input "55"
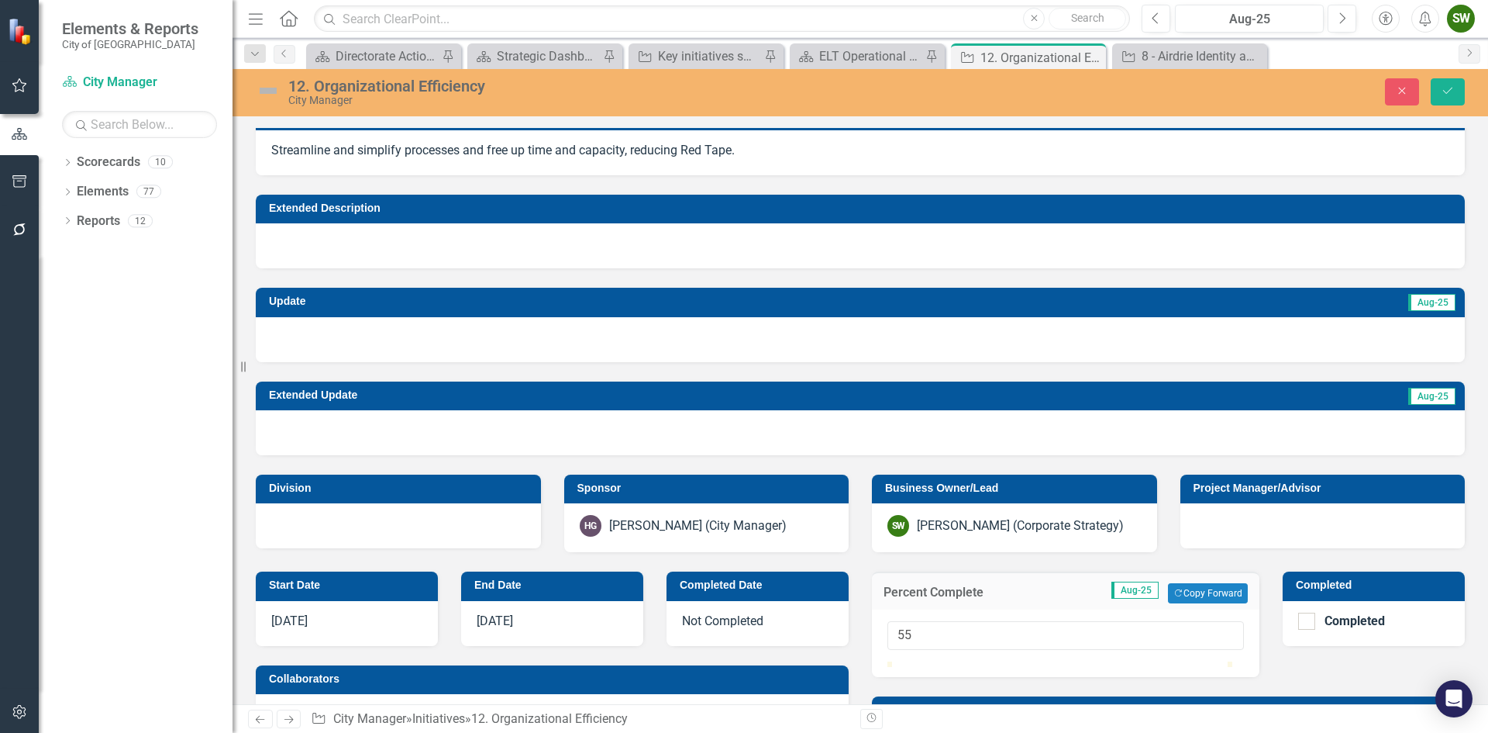
scroll to position [0, 0]
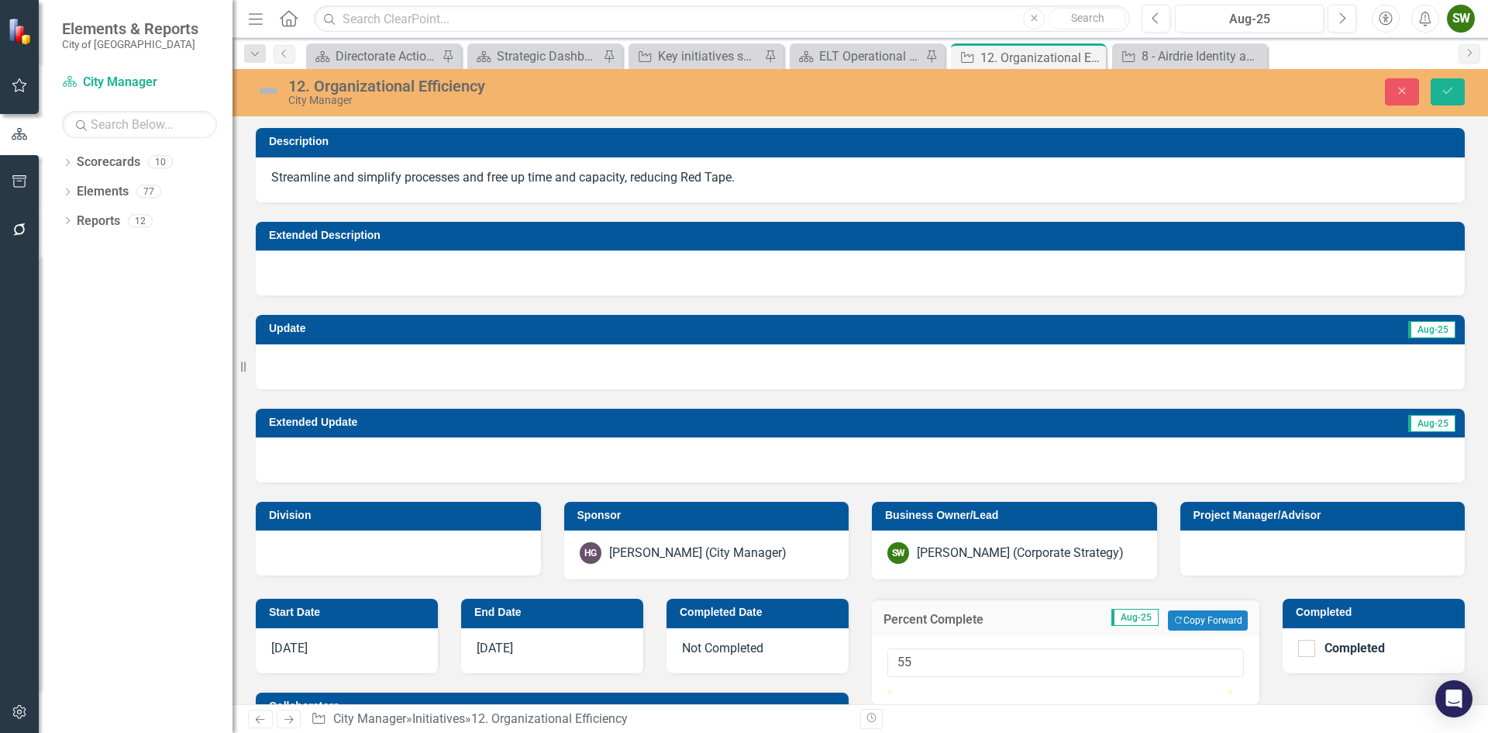
click at [366, 365] on div at bounding box center [860, 366] width 1209 height 45
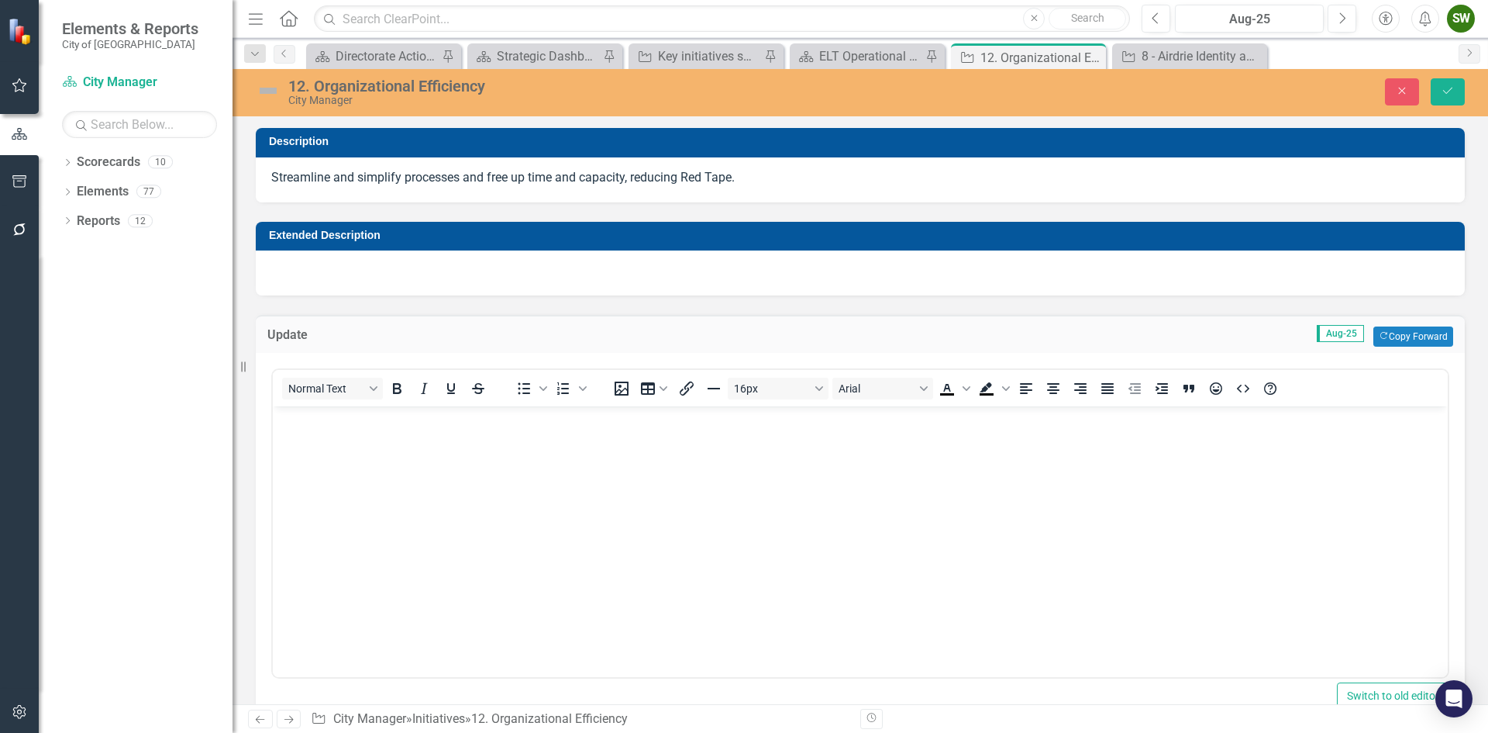
click at [333, 436] on body "Rich Text Area. Press ALT-0 for help." at bounding box center [860, 522] width 1175 height 233
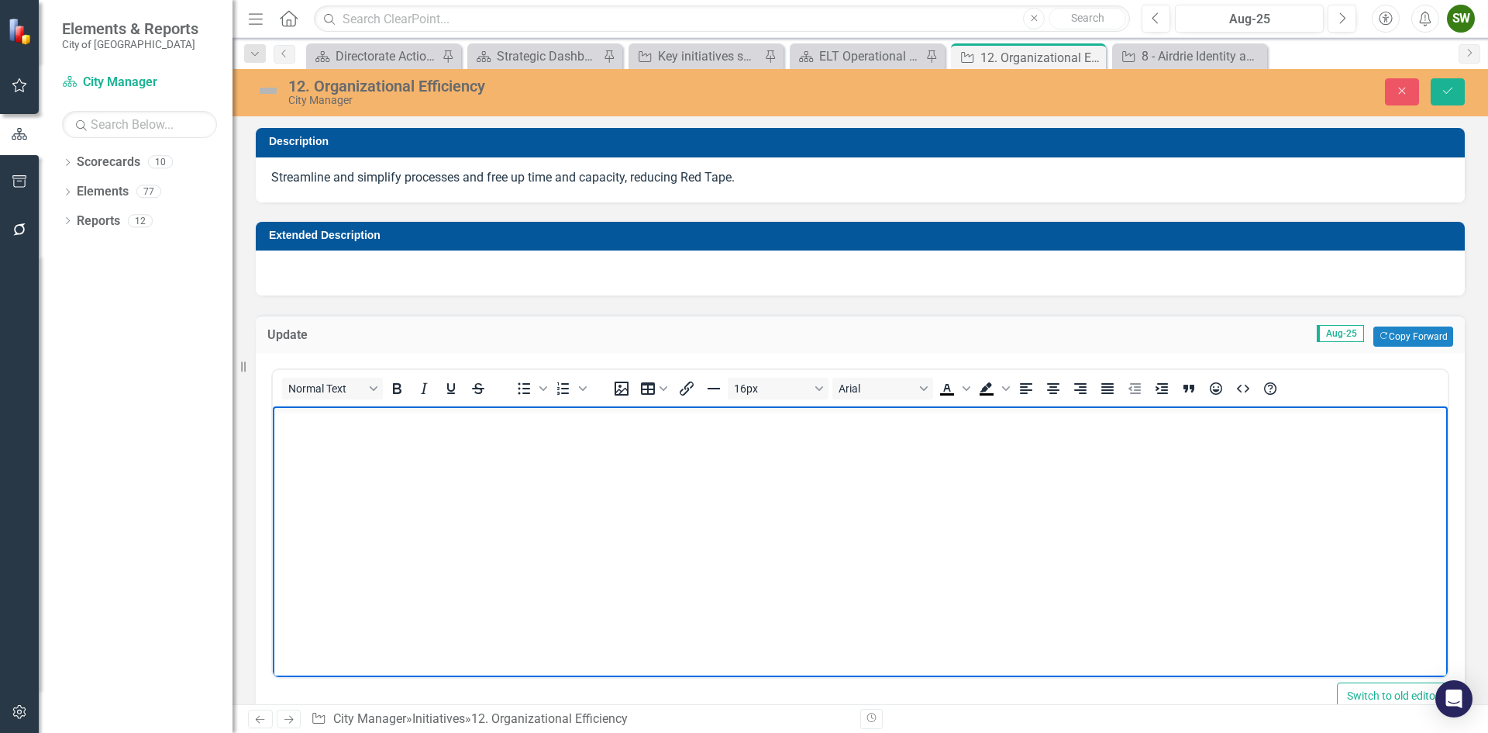
drag, startPoint x: 333, startPoint y: 436, endPoint x: 288, endPoint y: 429, distance: 44.7
click at [288, 429] on body "Rich Text Area. Press ALT-0 for help." at bounding box center [860, 522] width 1175 height 233
click at [289, 419] on p "Rich Text Area. Press ALT-0 for help." at bounding box center [860, 419] width 1167 height 19
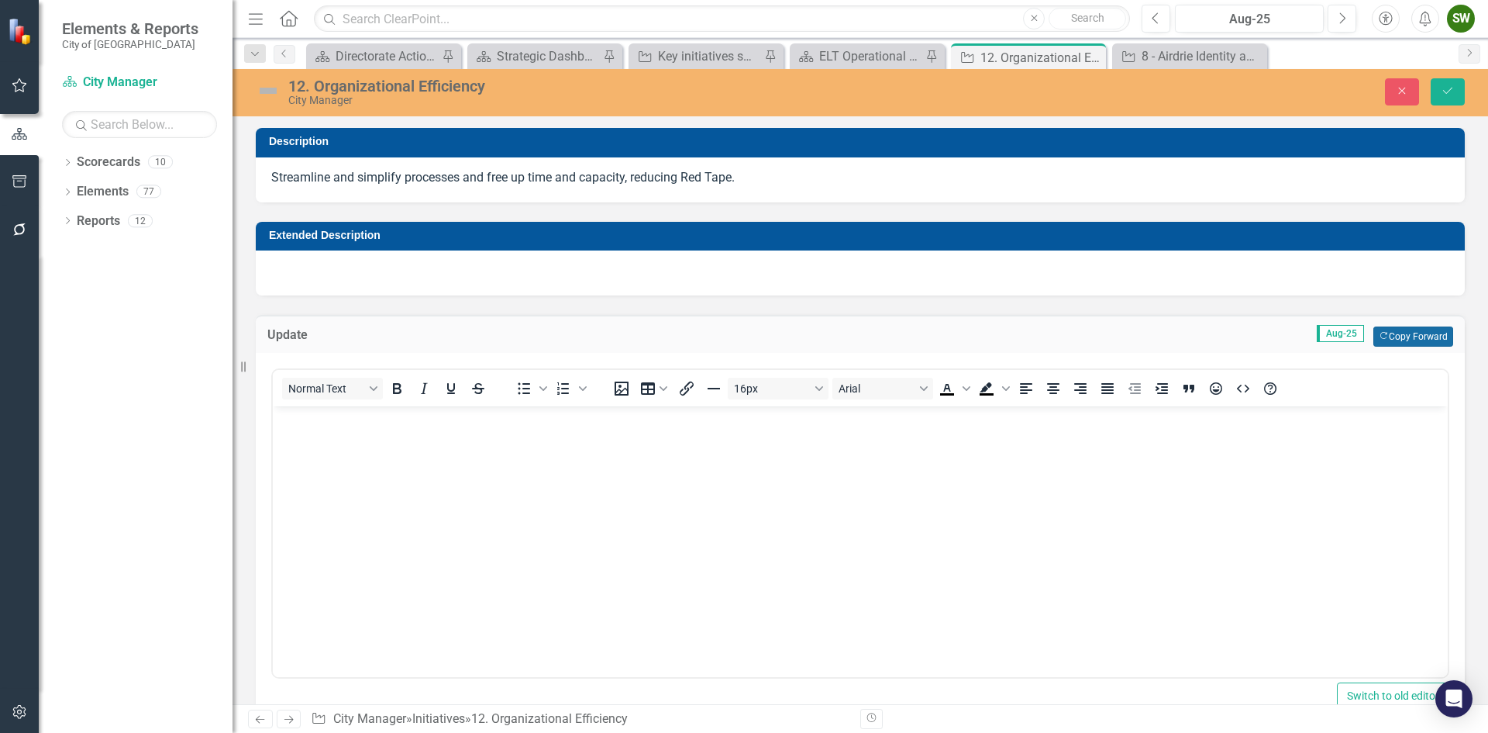
click at [1413, 335] on button "Copy Forward Copy Forward" at bounding box center [1414, 336] width 80 height 20
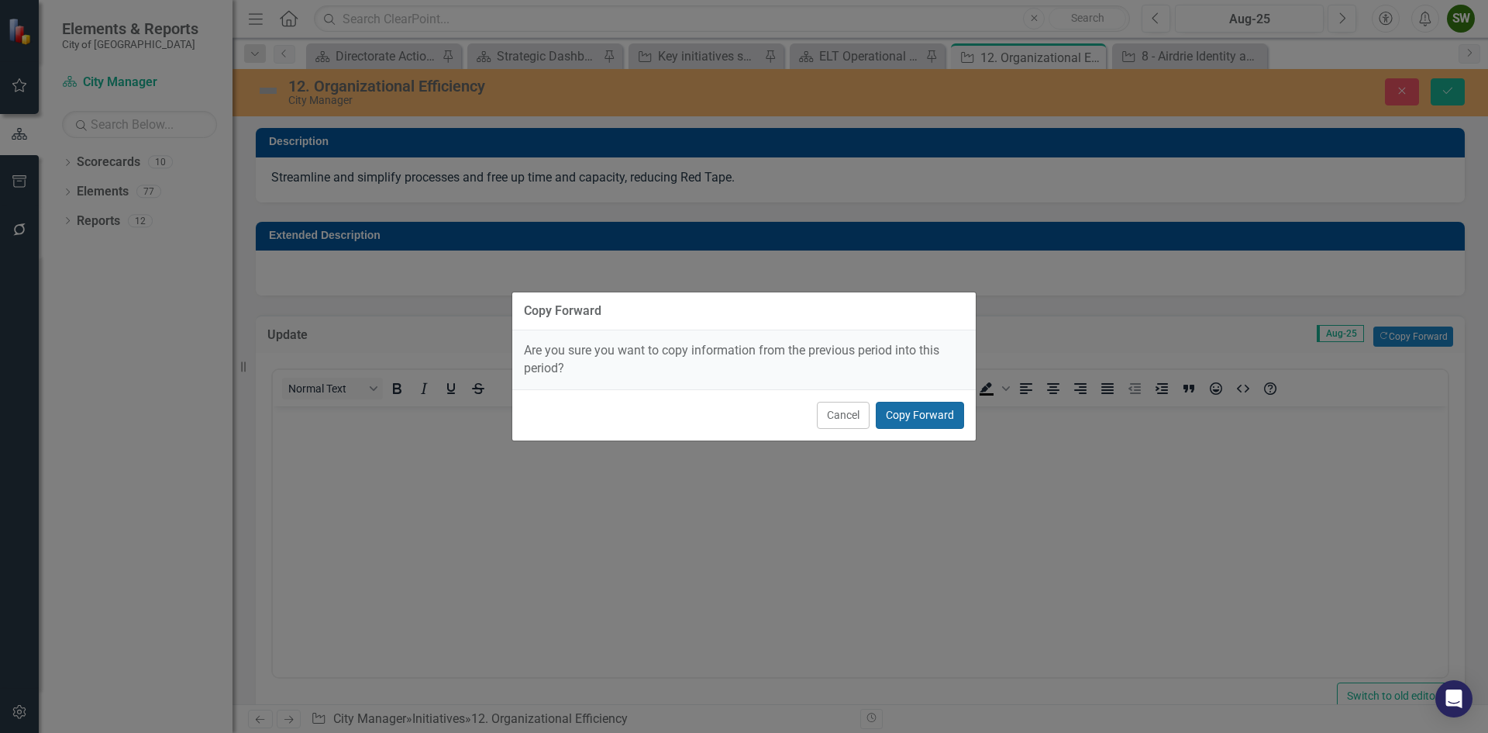
click at [904, 412] on button "Copy Forward" at bounding box center [920, 415] width 88 height 27
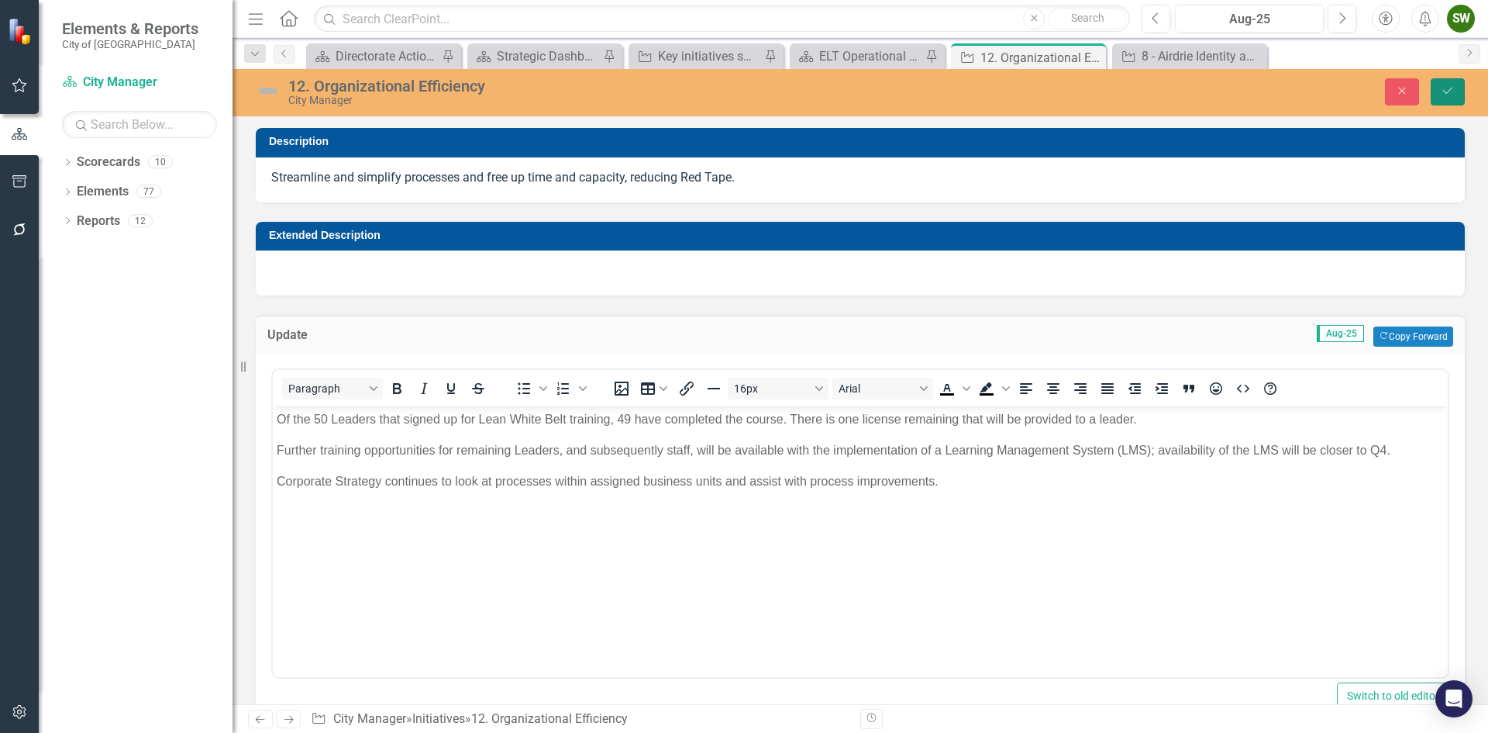
click at [1446, 94] on icon "Save" at bounding box center [1448, 90] width 14 height 11
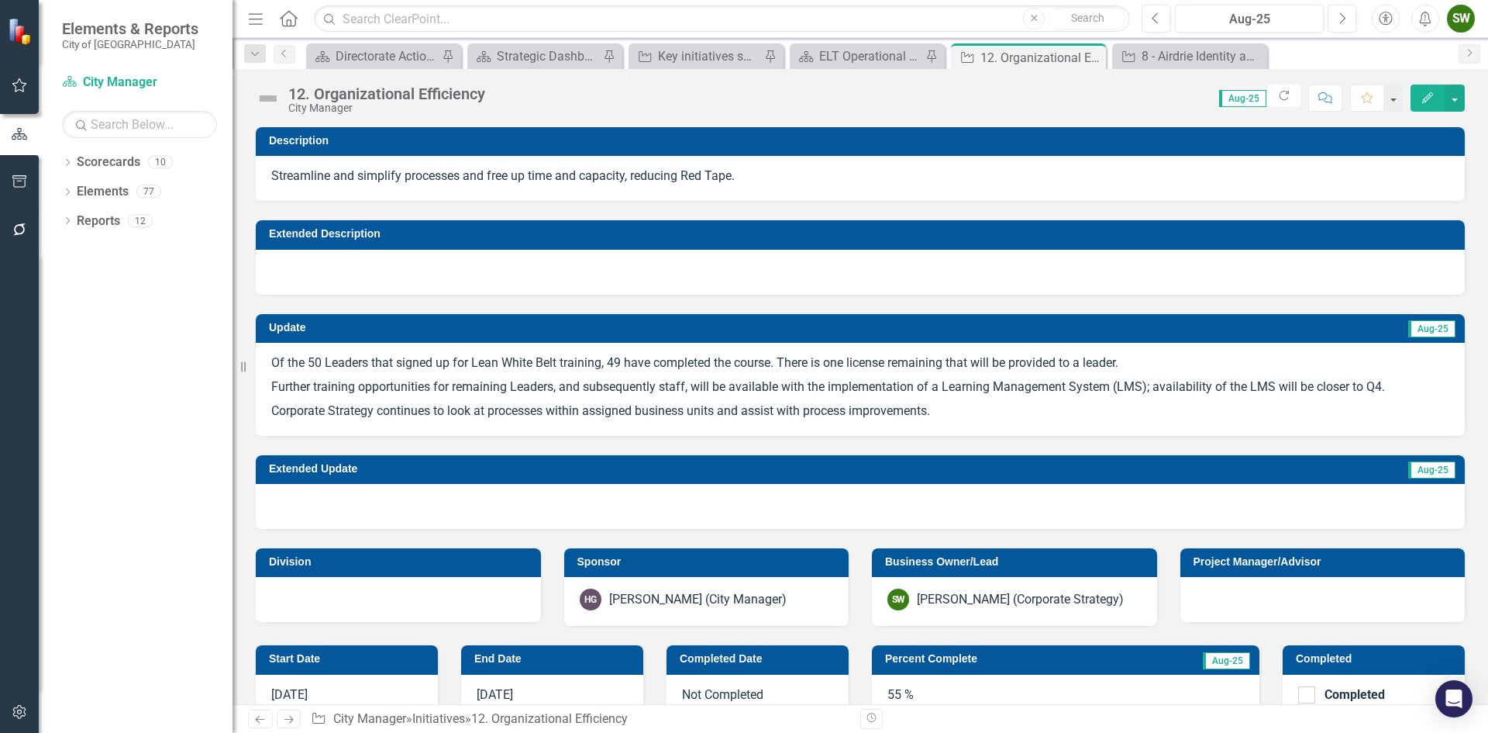
click at [272, 98] on img at bounding box center [268, 98] width 25 height 25
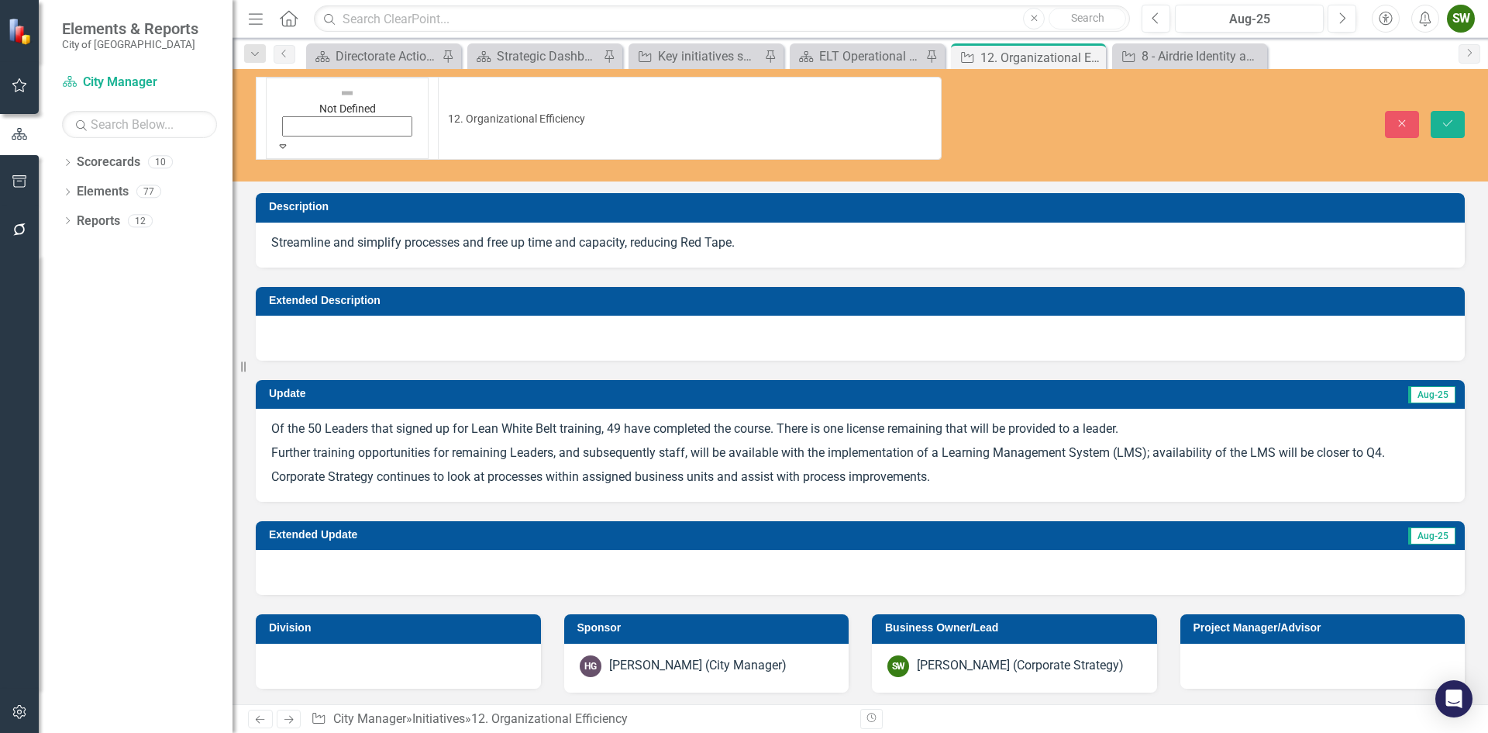
click at [290, 140] on icon "Expand" at bounding box center [283, 145] width 14 height 11
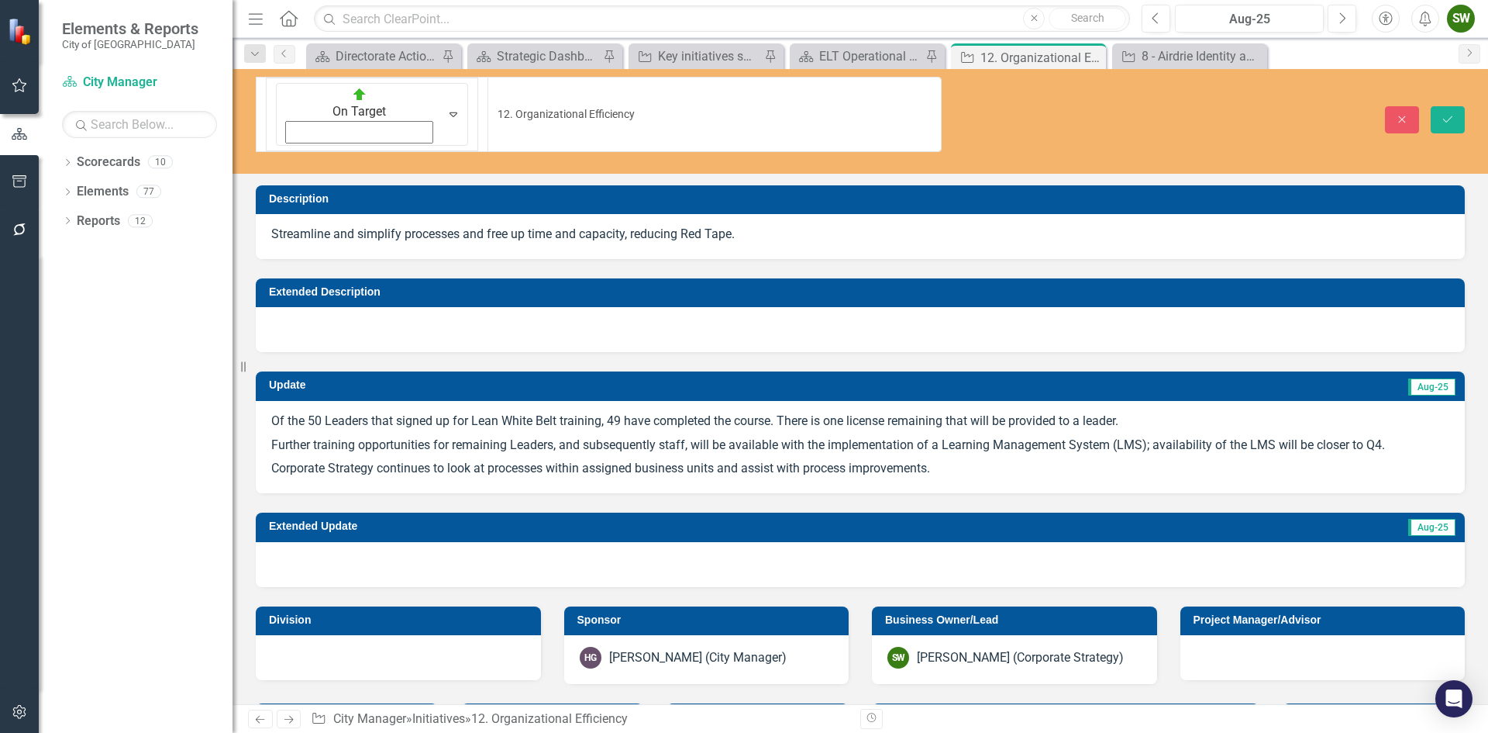
click at [803, 493] on div "Extended Update Aug-25" at bounding box center [860, 539] width 1232 height 93
click at [1453, 114] on icon "Save" at bounding box center [1448, 119] width 14 height 11
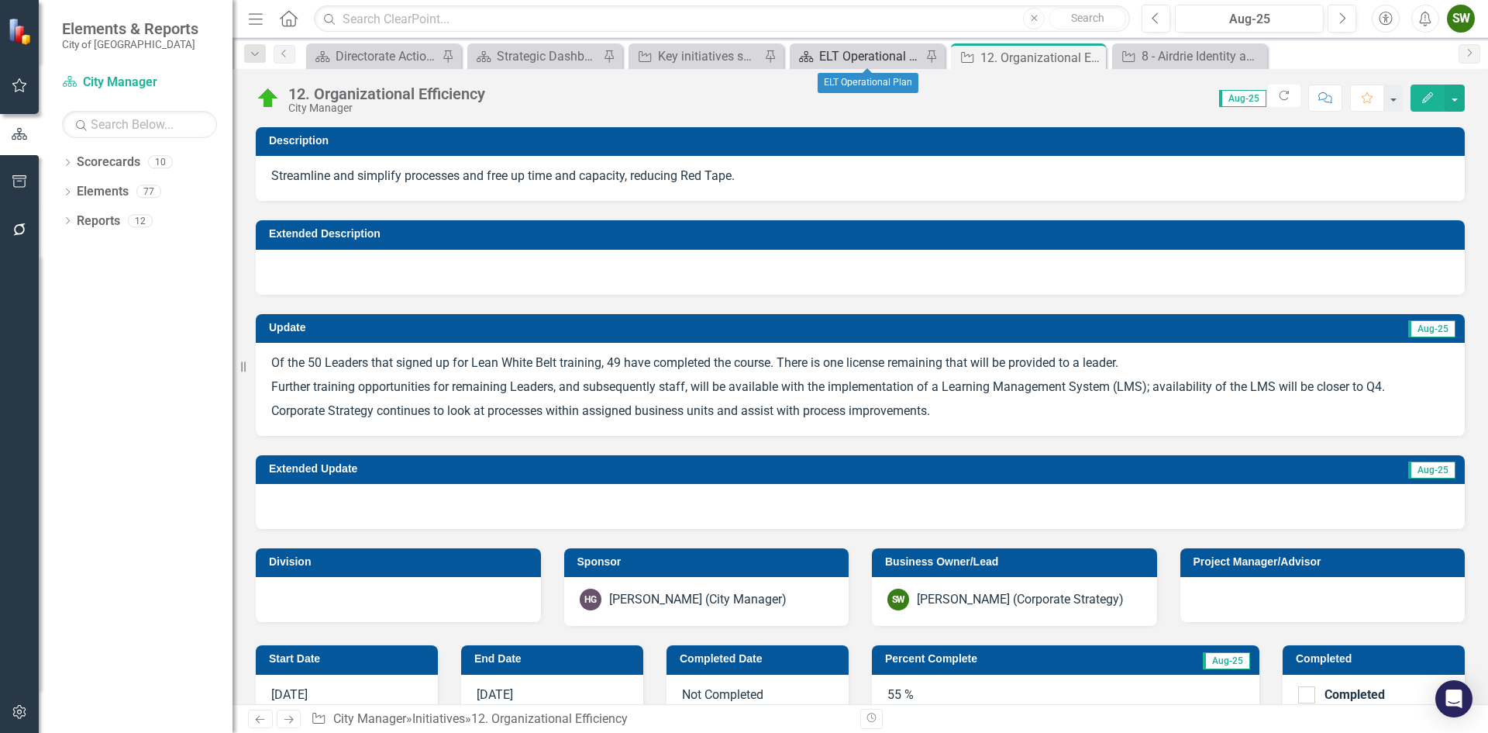
click at [862, 53] on div "ELT Operational Plan" at bounding box center [870, 56] width 102 height 19
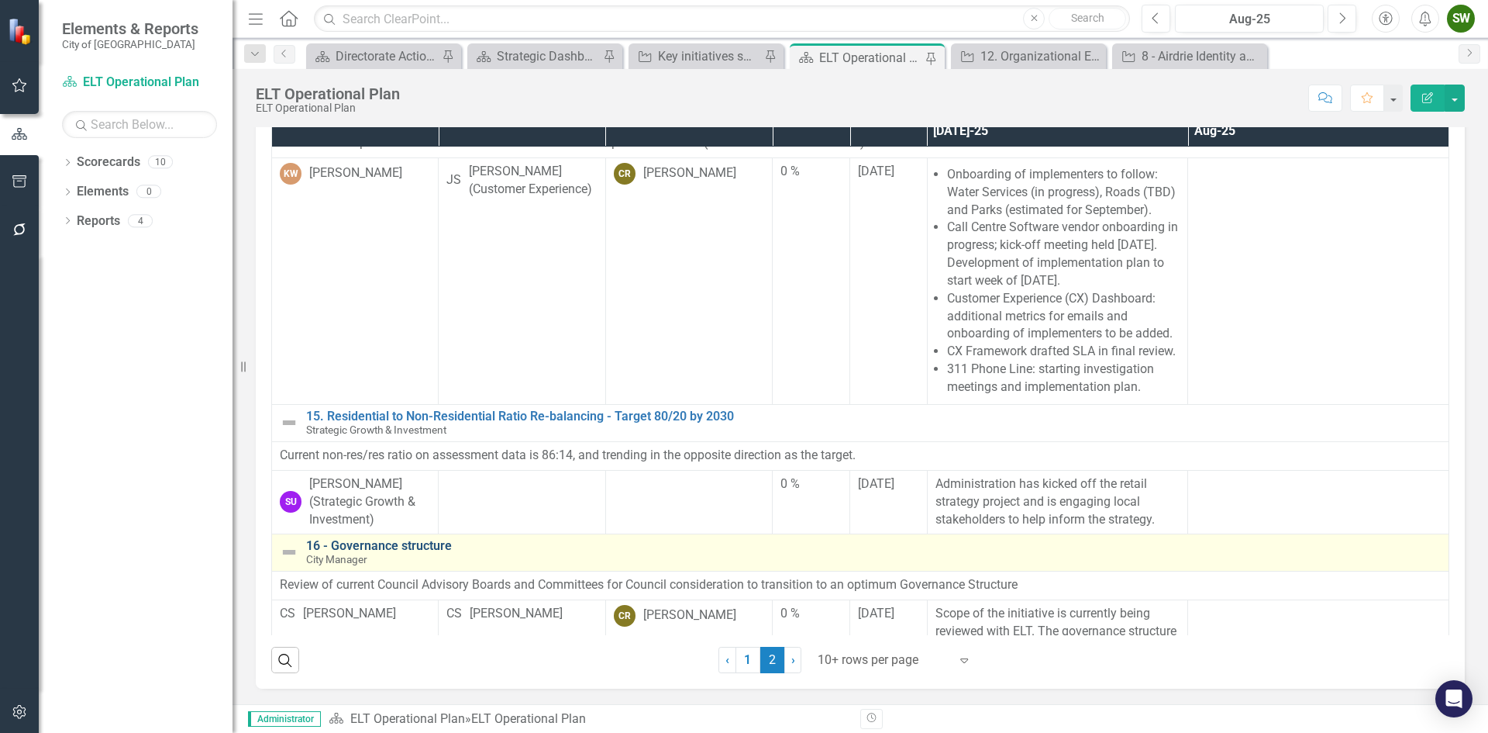
scroll to position [626, 0]
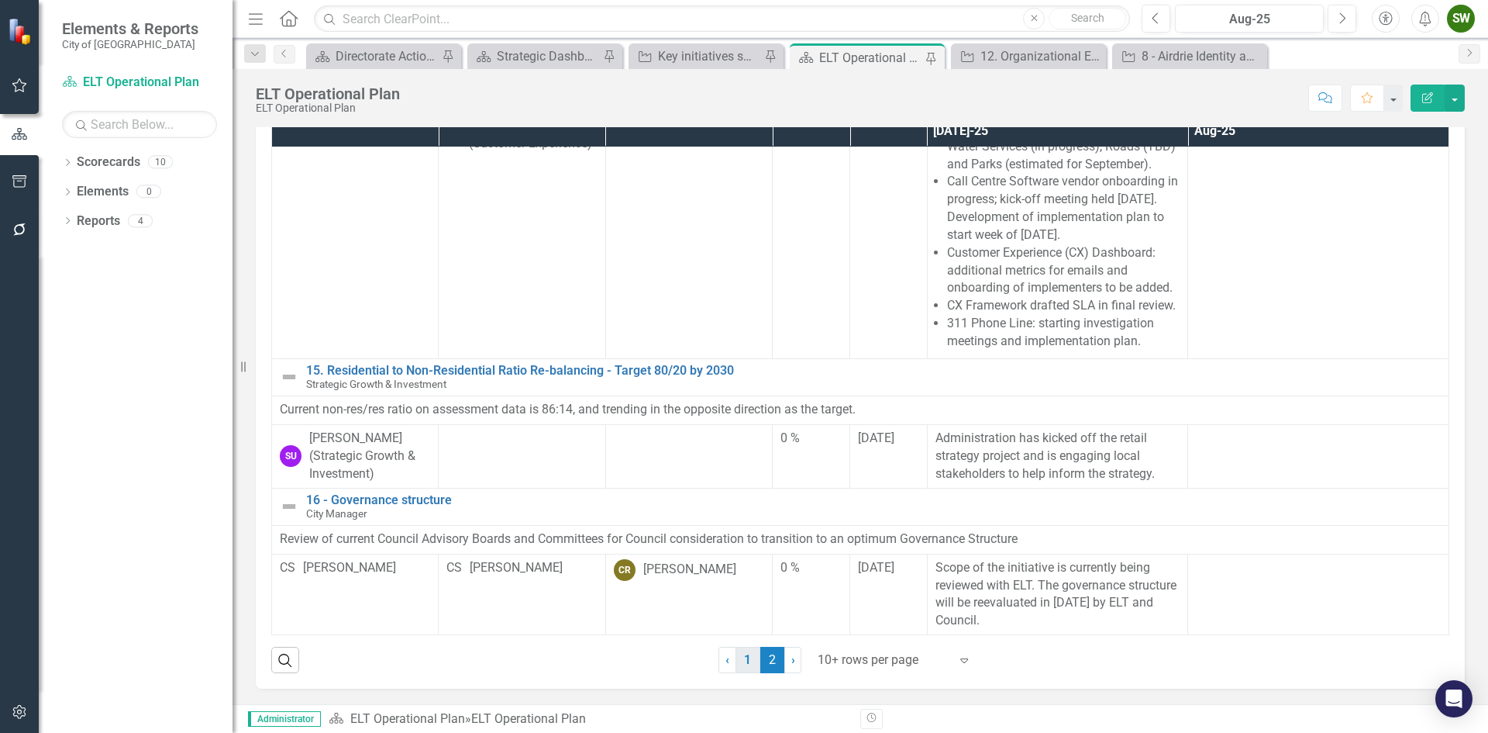
click at [743, 657] on link "1" at bounding box center [748, 659] width 25 height 26
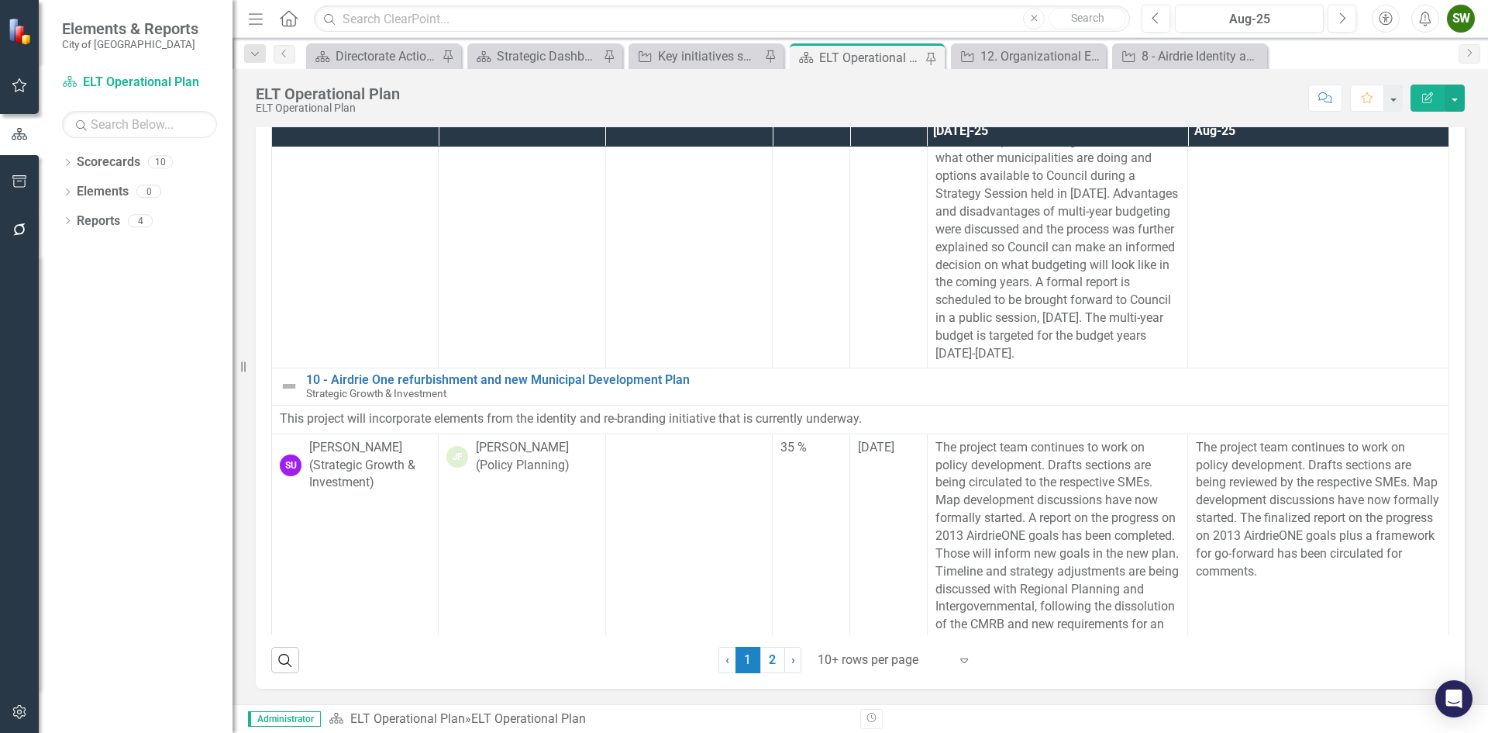
scroll to position [1936, 0]
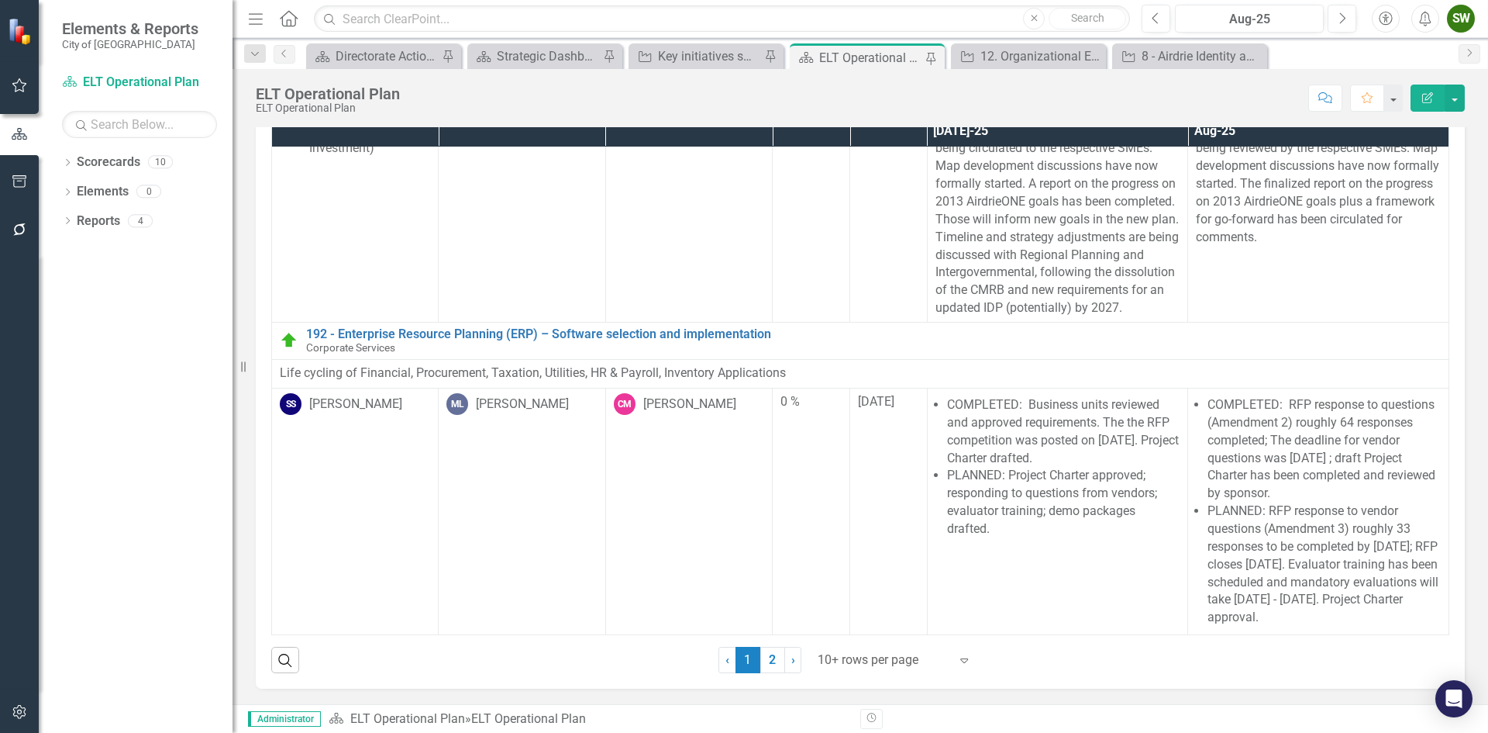
click at [1462, 21] on div "SW" at bounding box center [1461, 19] width 28 height 28
click at [1394, 224] on link "Logout Log Out" at bounding box center [1413, 224] width 122 height 29
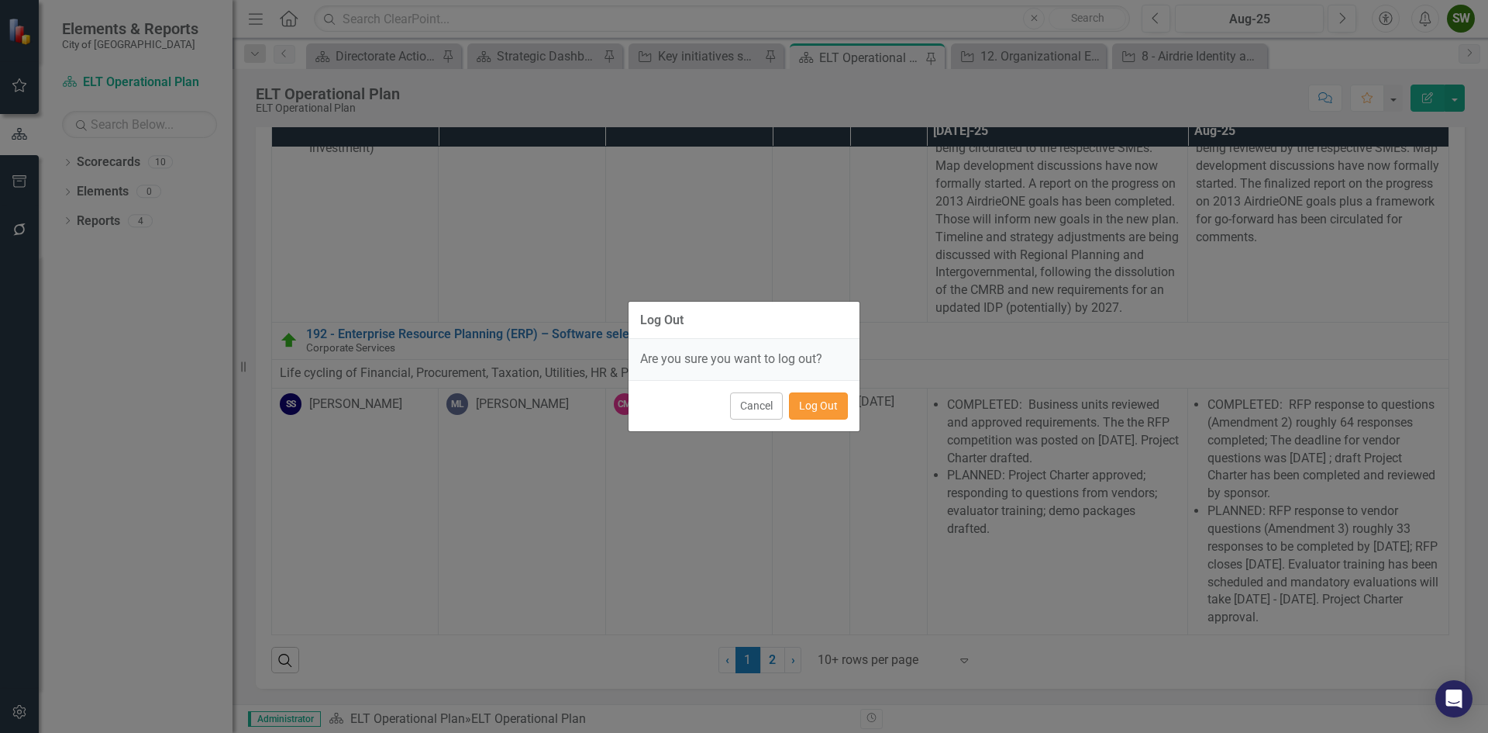
click at [820, 408] on button "Log Out" at bounding box center [818, 405] width 59 height 27
